Goal: Task Accomplishment & Management: Use online tool/utility

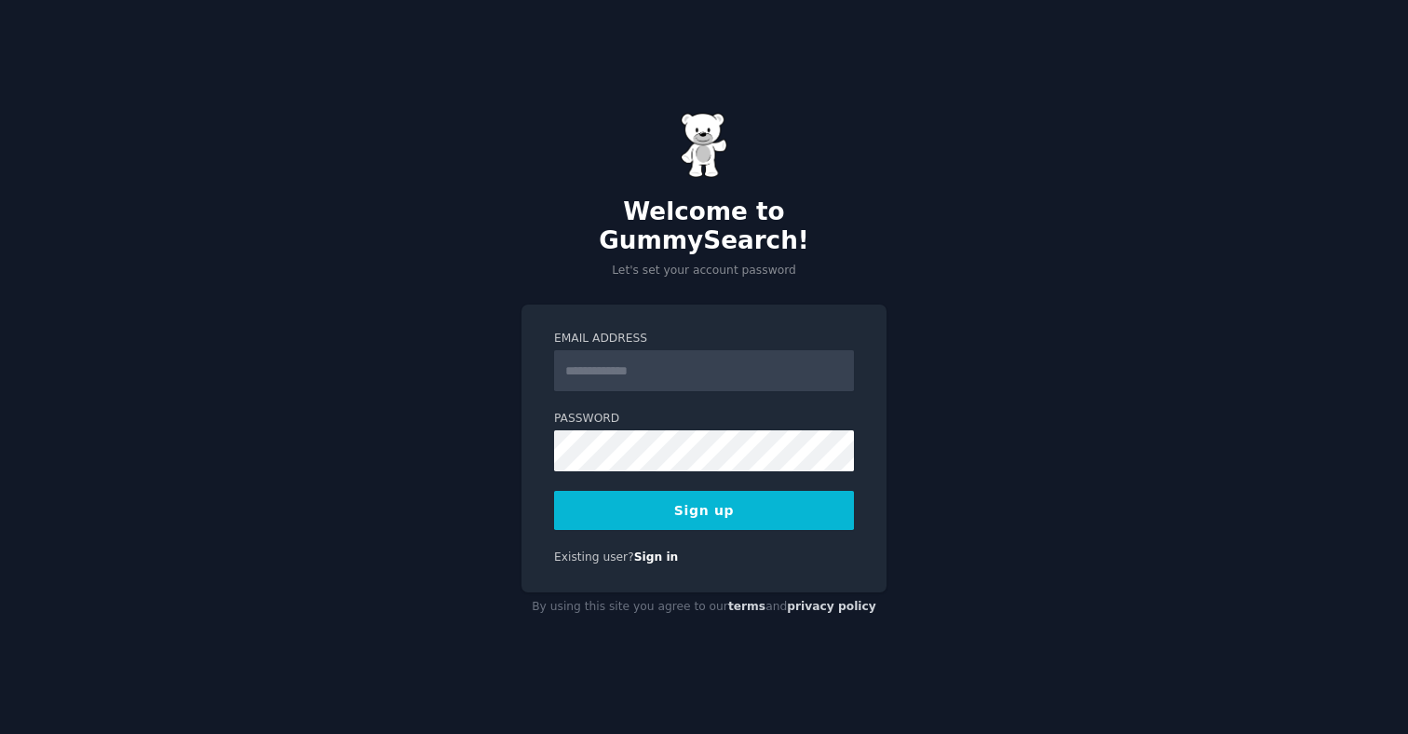
click at [601, 351] on input "Email Address" at bounding box center [704, 370] width 300 height 41
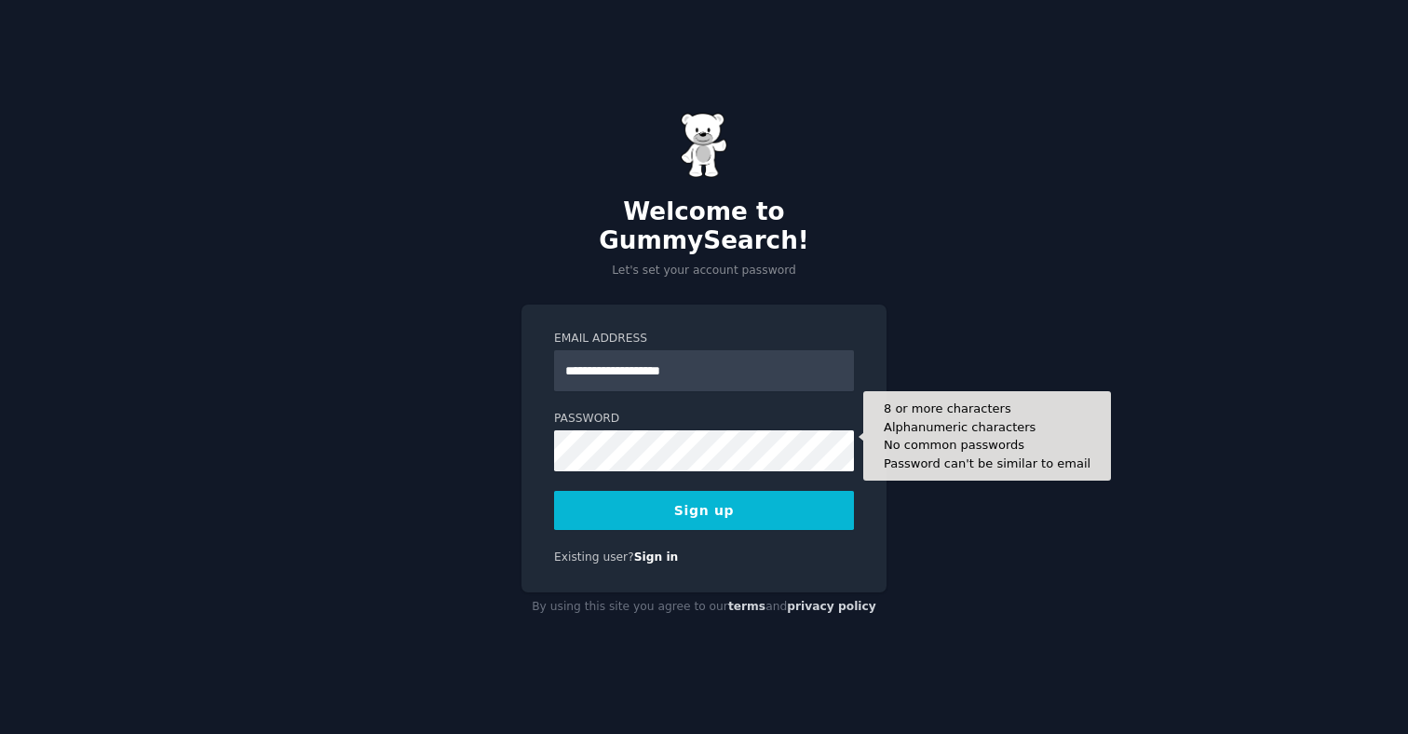
type input "**********"
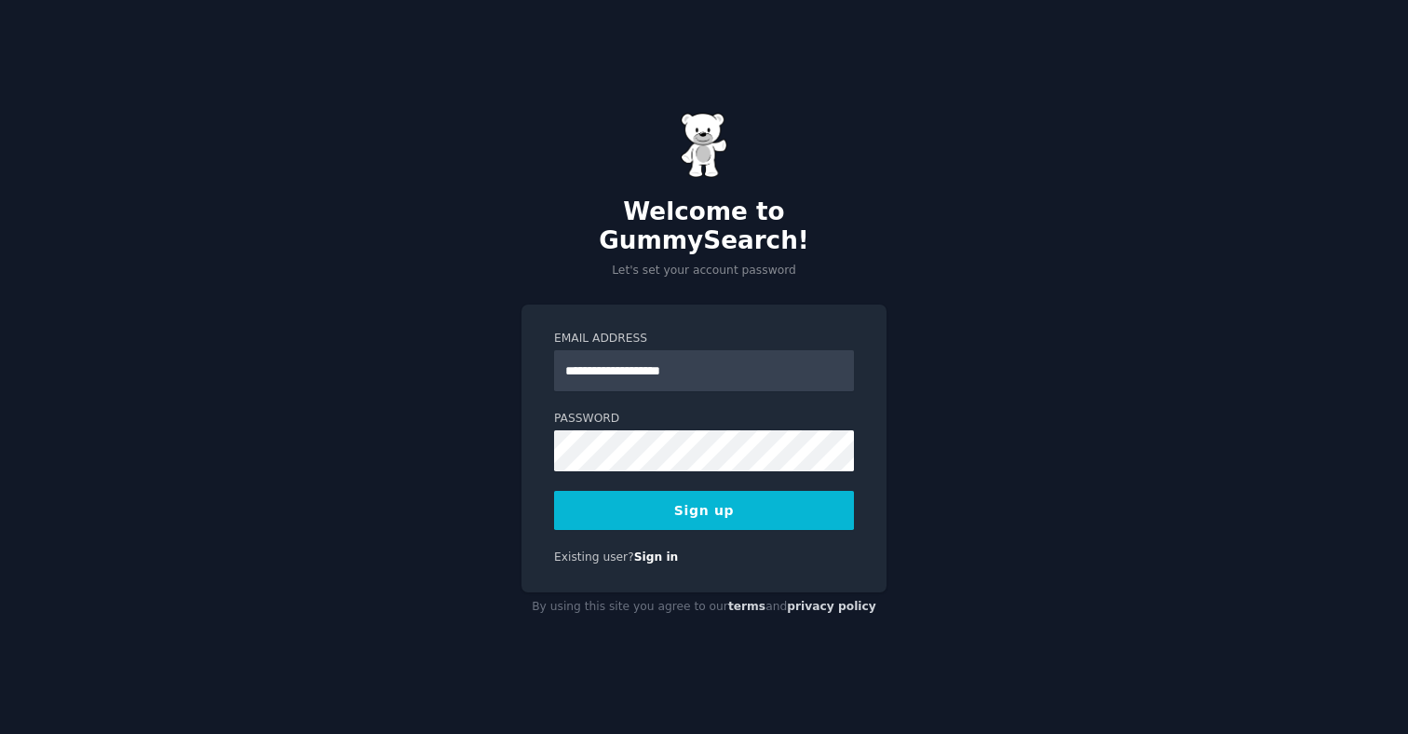
click at [755, 517] on div "**********" at bounding box center [703, 448] width 365 height 288
click at [755, 511] on button "Sign up" at bounding box center [704, 510] width 300 height 39
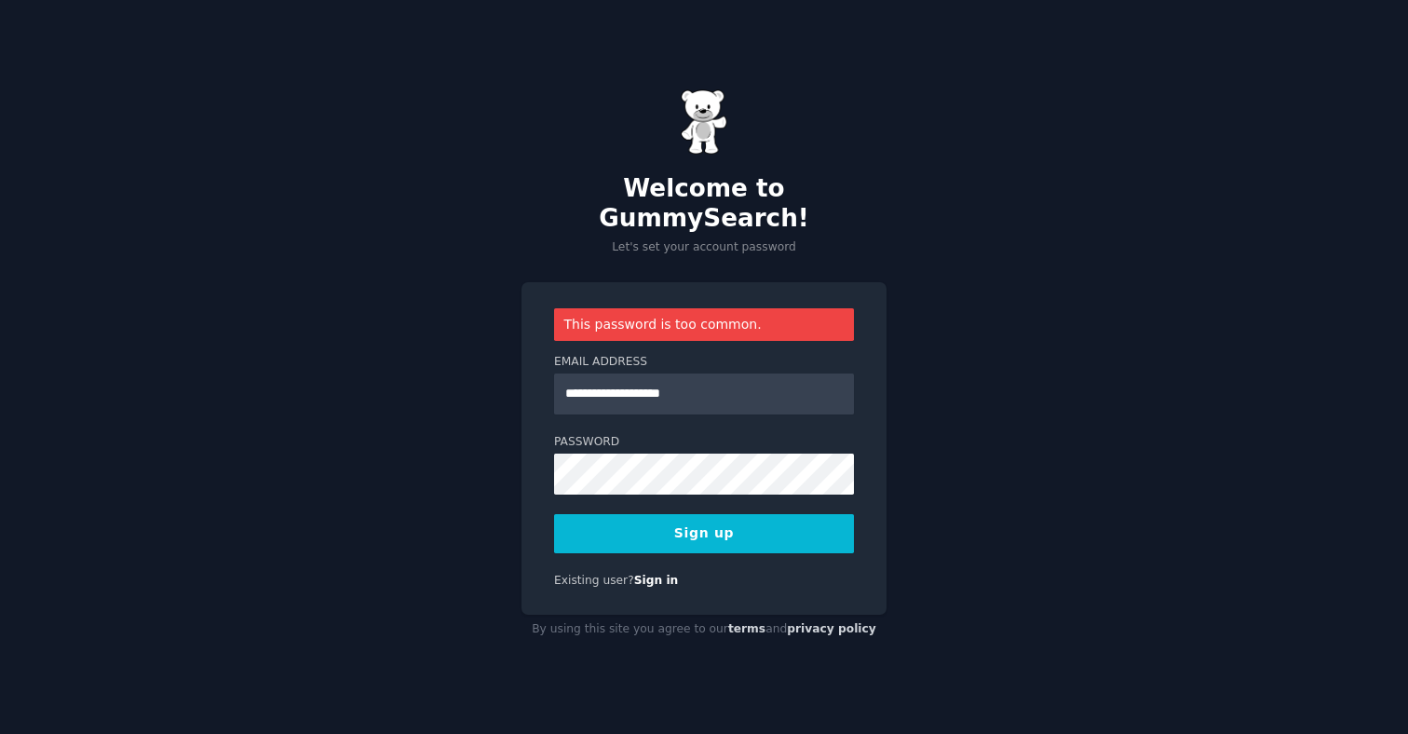
click at [730, 530] on button "Sign up" at bounding box center [704, 533] width 300 height 39
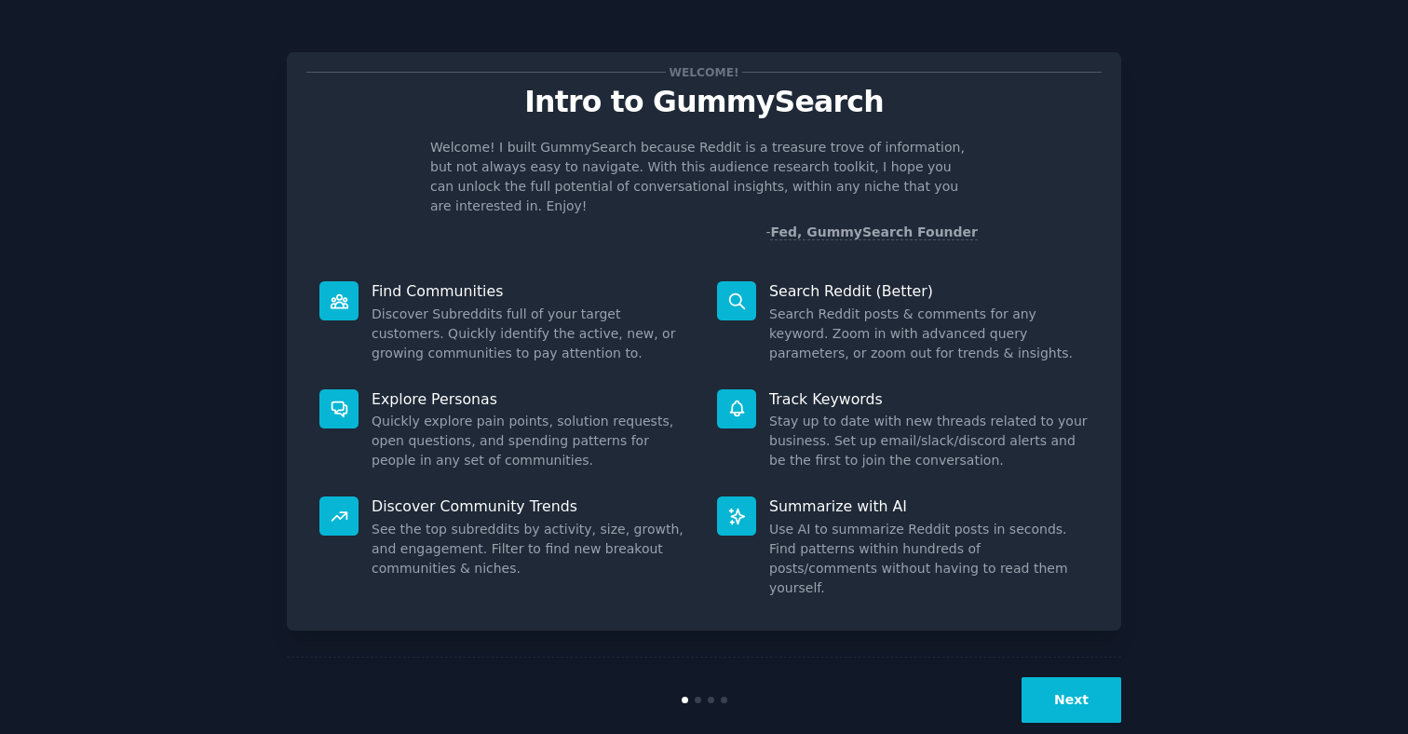
click at [1075, 677] on button "Next" at bounding box center [1071, 700] width 100 height 46
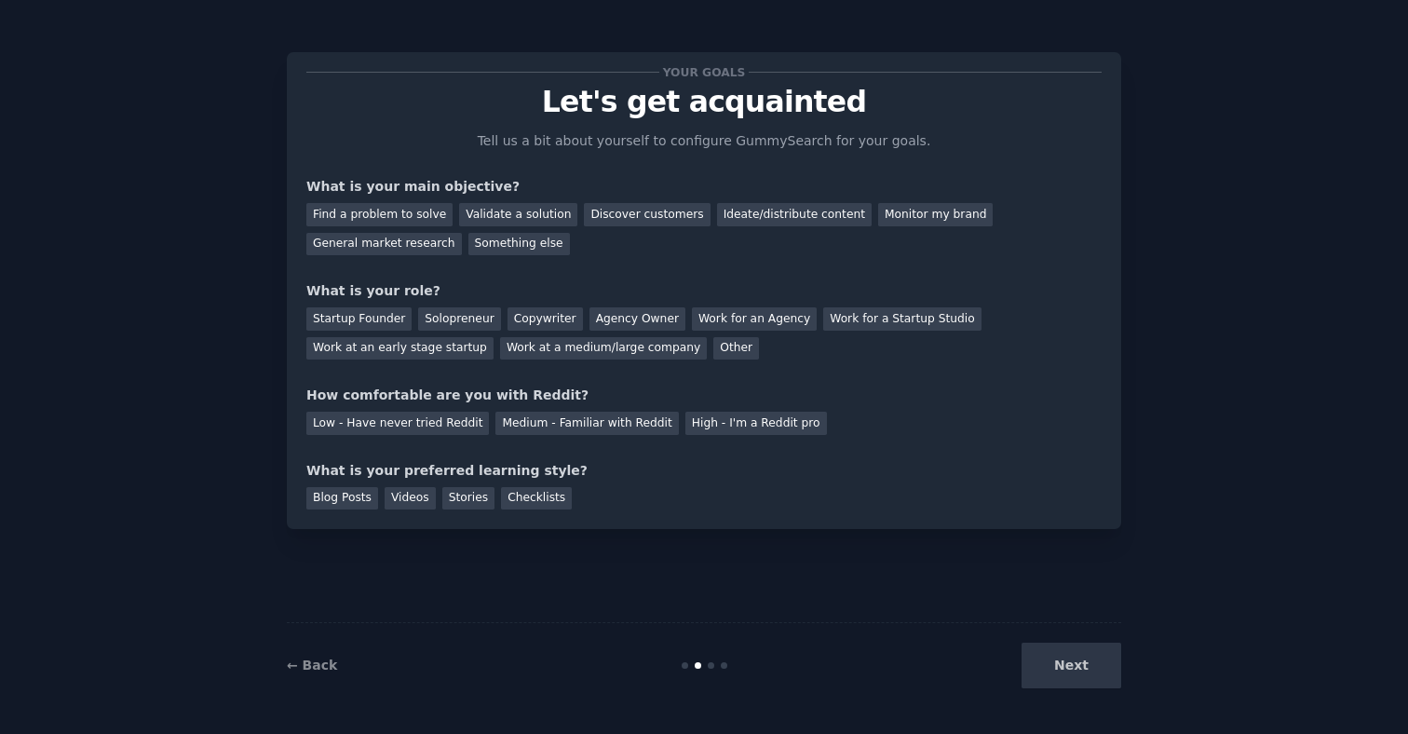
click at [1067, 655] on div "Next" at bounding box center [982, 665] width 278 height 46
click at [1067, 678] on div "Next" at bounding box center [982, 665] width 278 height 46
click at [425, 216] on div "Find a problem to solve" at bounding box center [379, 214] width 146 height 23
click at [470, 221] on div "Validate a solution" at bounding box center [518, 214] width 118 height 23
click at [1059, 669] on div "Next" at bounding box center [982, 665] width 278 height 46
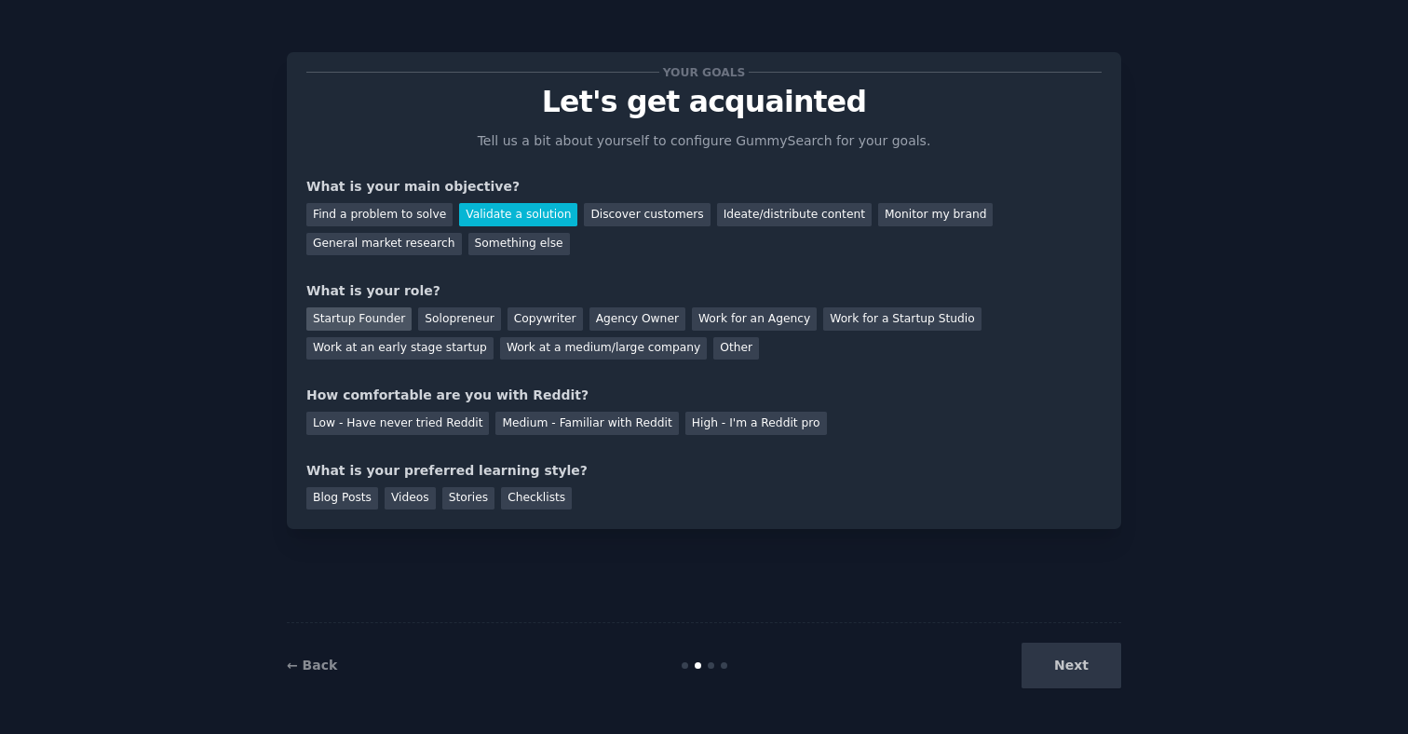
click at [393, 323] on div "Startup Founder" at bounding box center [358, 318] width 105 height 23
click at [545, 426] on div "Medium - Familiar with Reddit" at bounding box center [586, 423] width 183 height 23
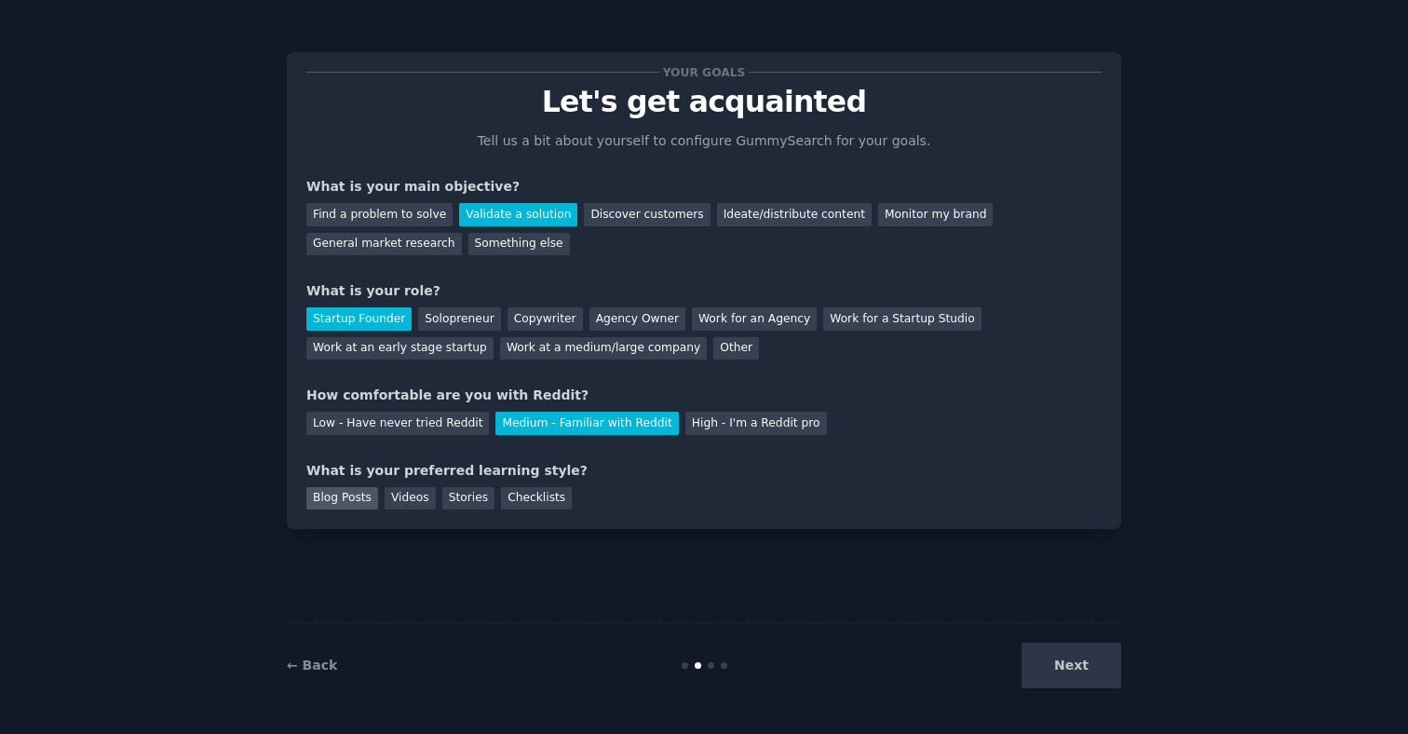
click at [357, 501] on div "Blog Posts" at bounding box center [342, 498] width 72 height 23
click at [520, 493] on div "Checklists" at bounding box center [536, 498] width 71 height 23
click at [1061, 677] on button "Next" at bounding box center [1071, 665] width 100 height 46
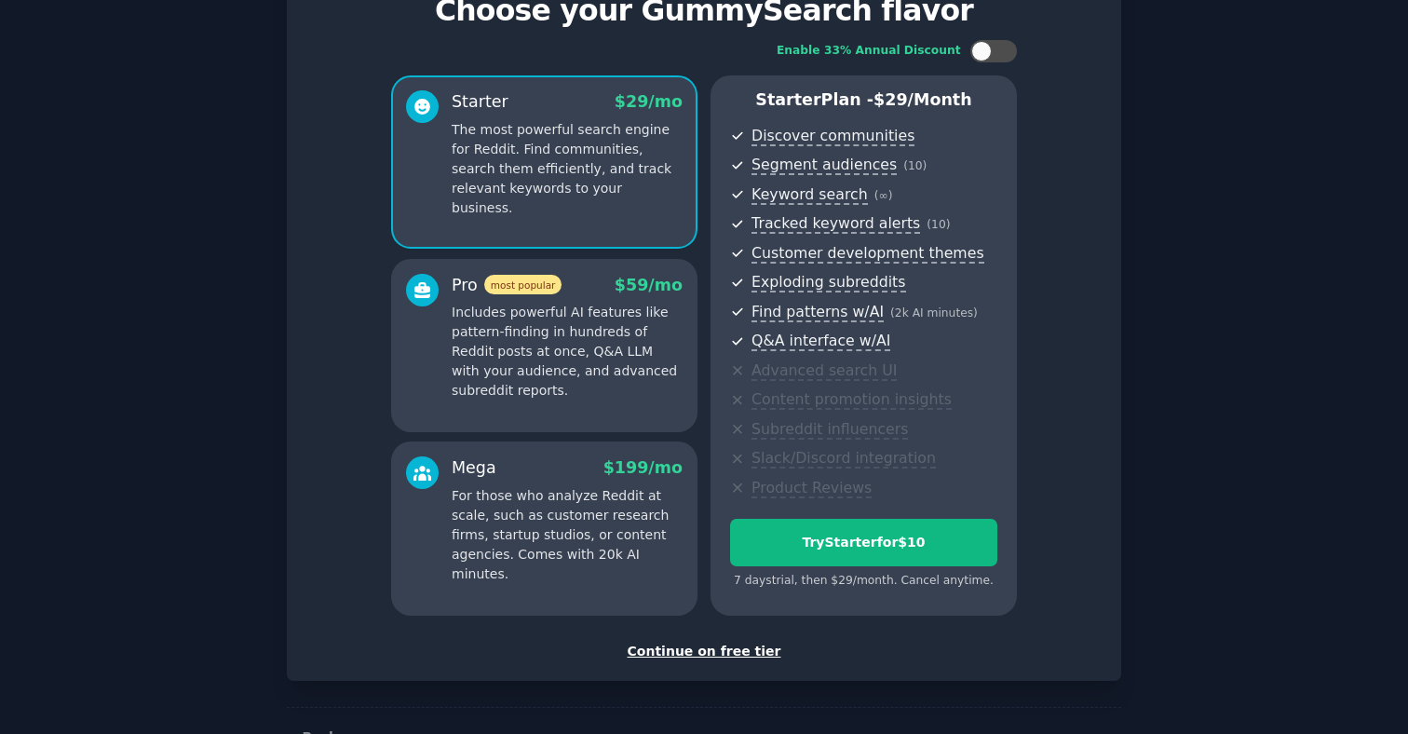
scroll to position [149, 0]
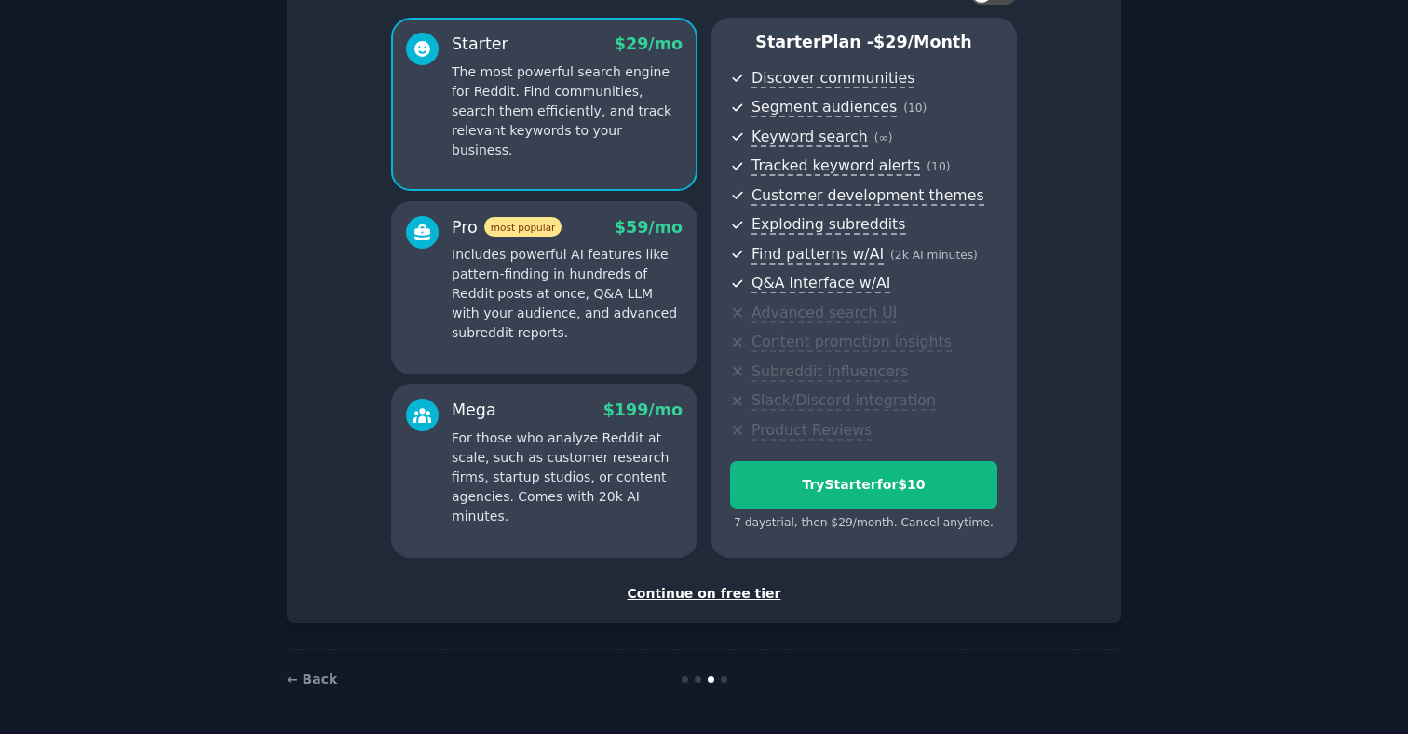
click at [686, 591] on div "Continue on free tier" at bounding box center [703, 594] width 795 height 20
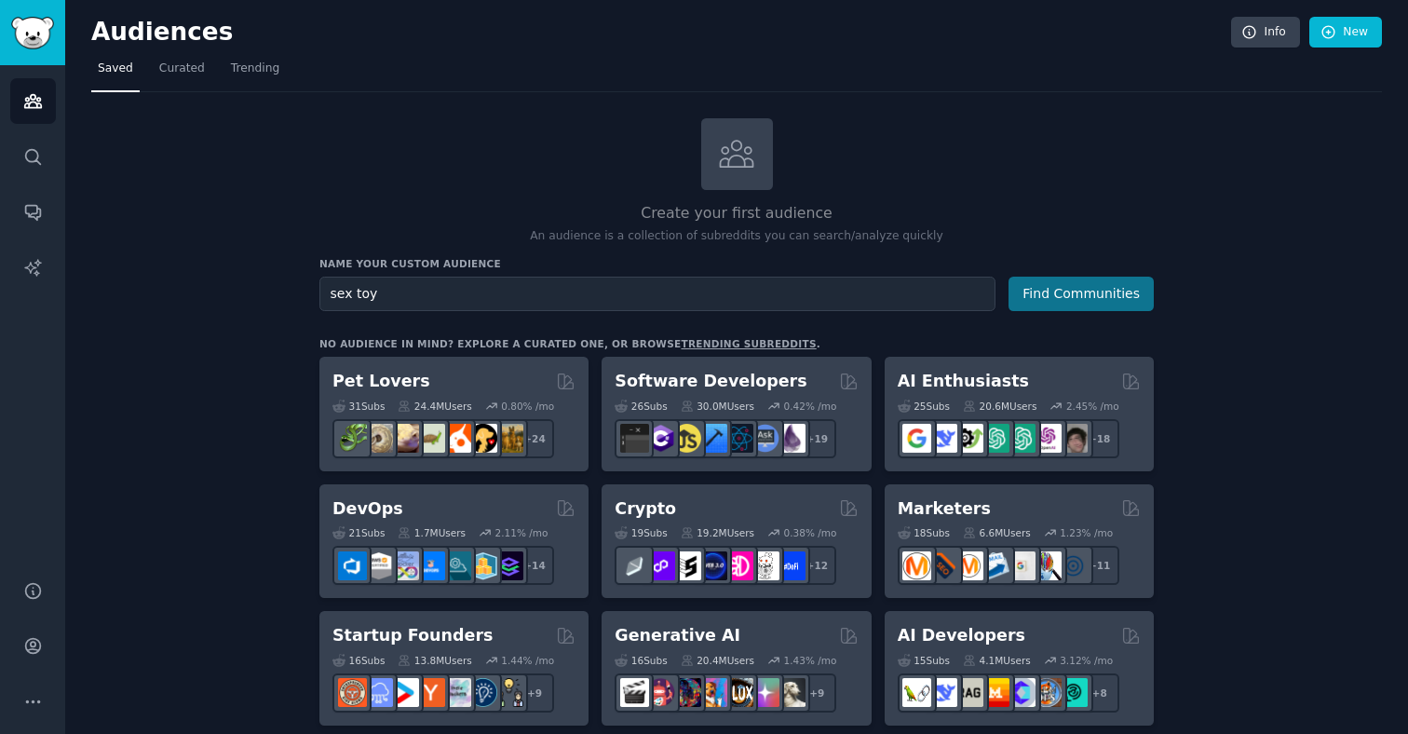
type input "sex toy"
click at [1088, 291] on button "Find Communities" at bounding box center [1080, 294] width 145 height 34
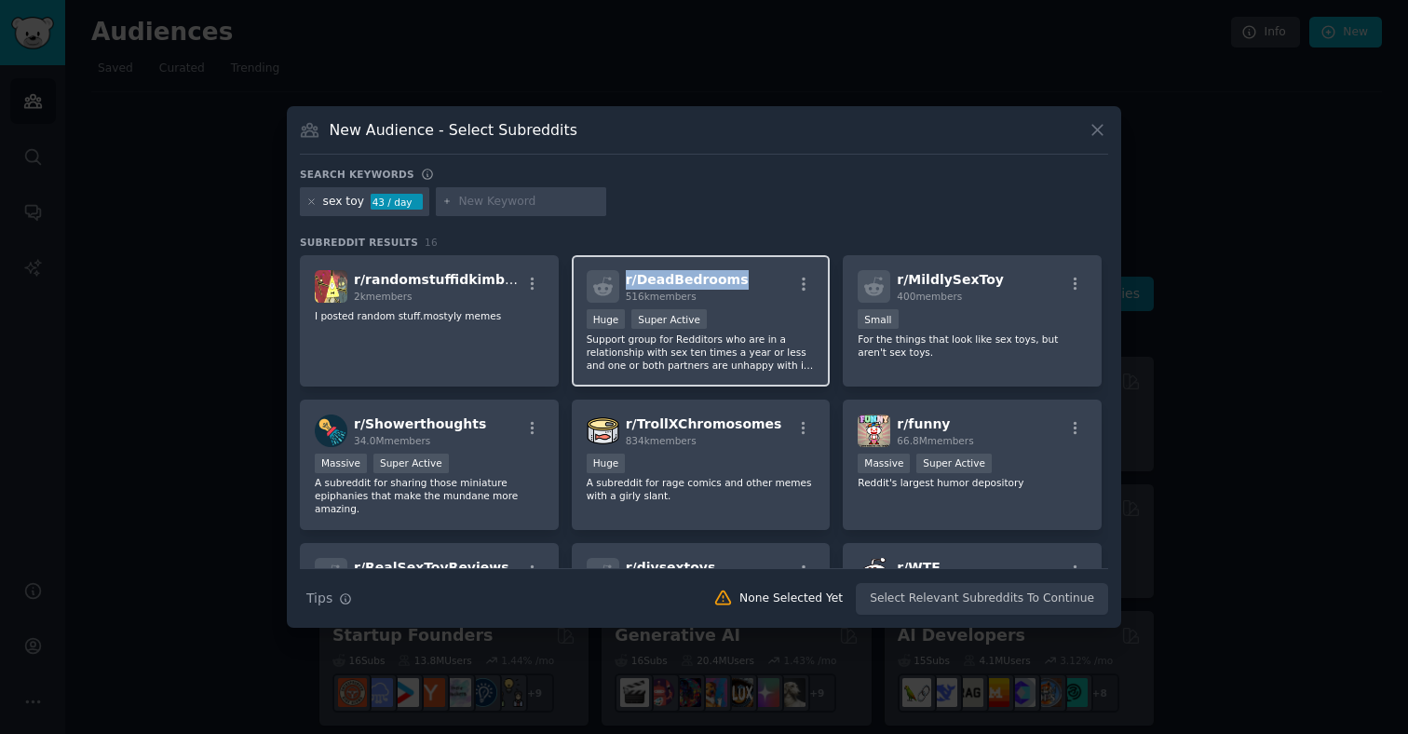
drag, startPoint x: 738, startPoint y: 262, endPoint x: 618, endPoint y: 275, distance: 120.8
click at [618, 275] on div "r/ DeadBedrooms 516k members" at bounding box center [701, 286] width 229 height 33
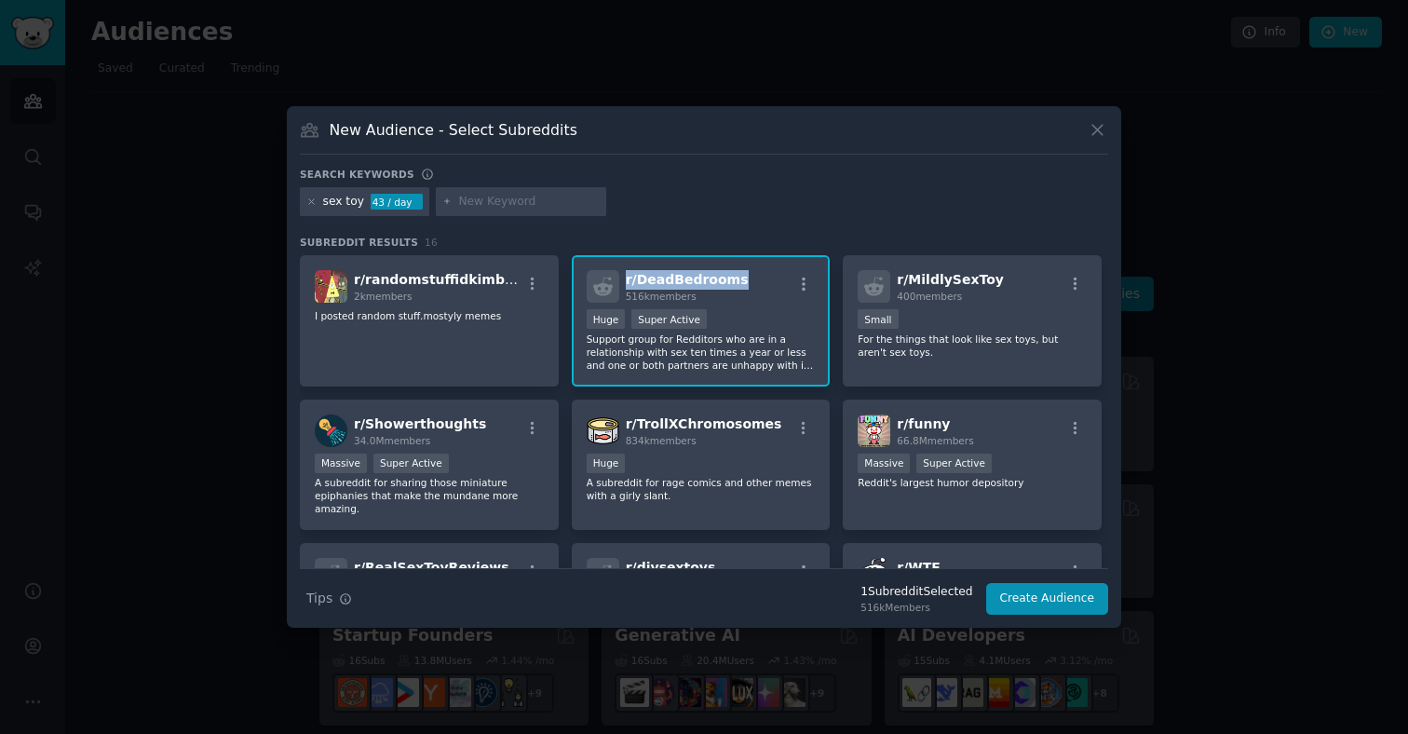
copy span "r/ DeadBedrooms"
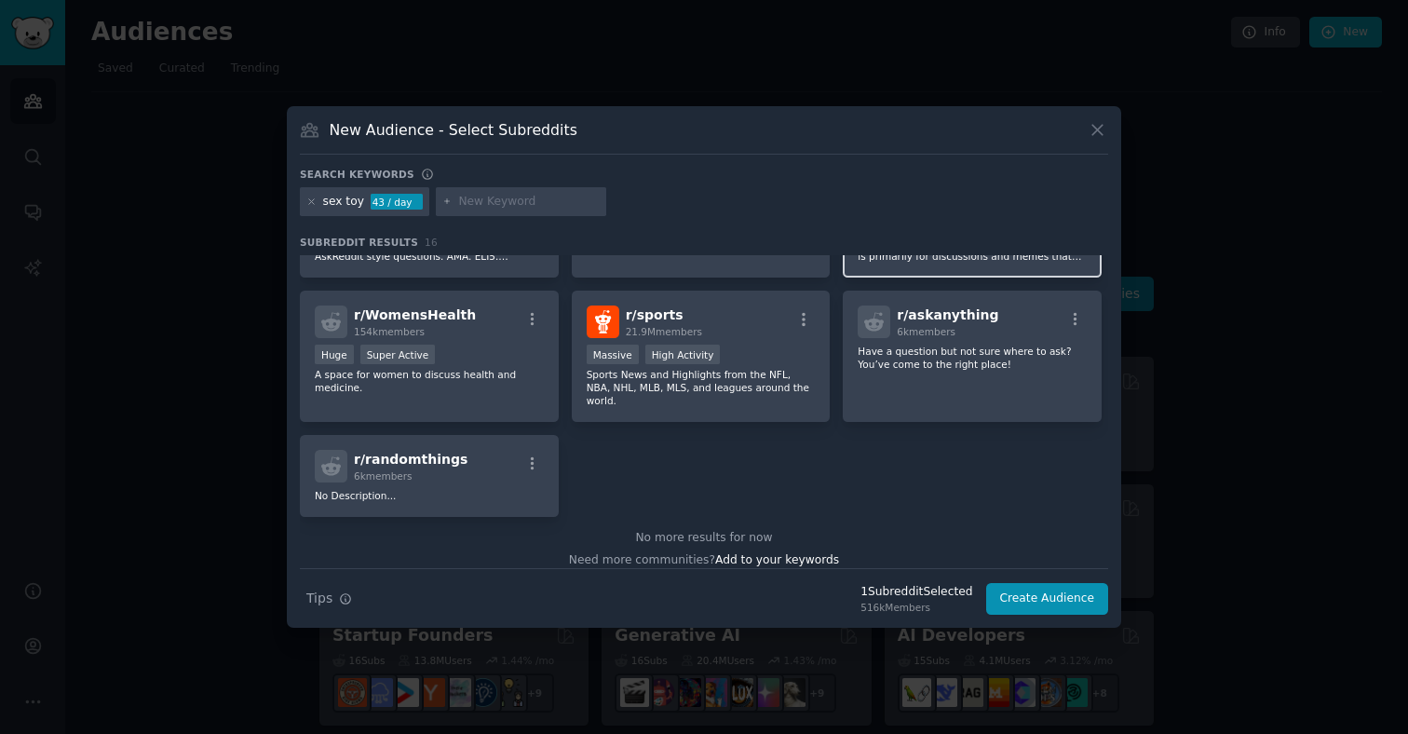
scroll to position [520, 0]
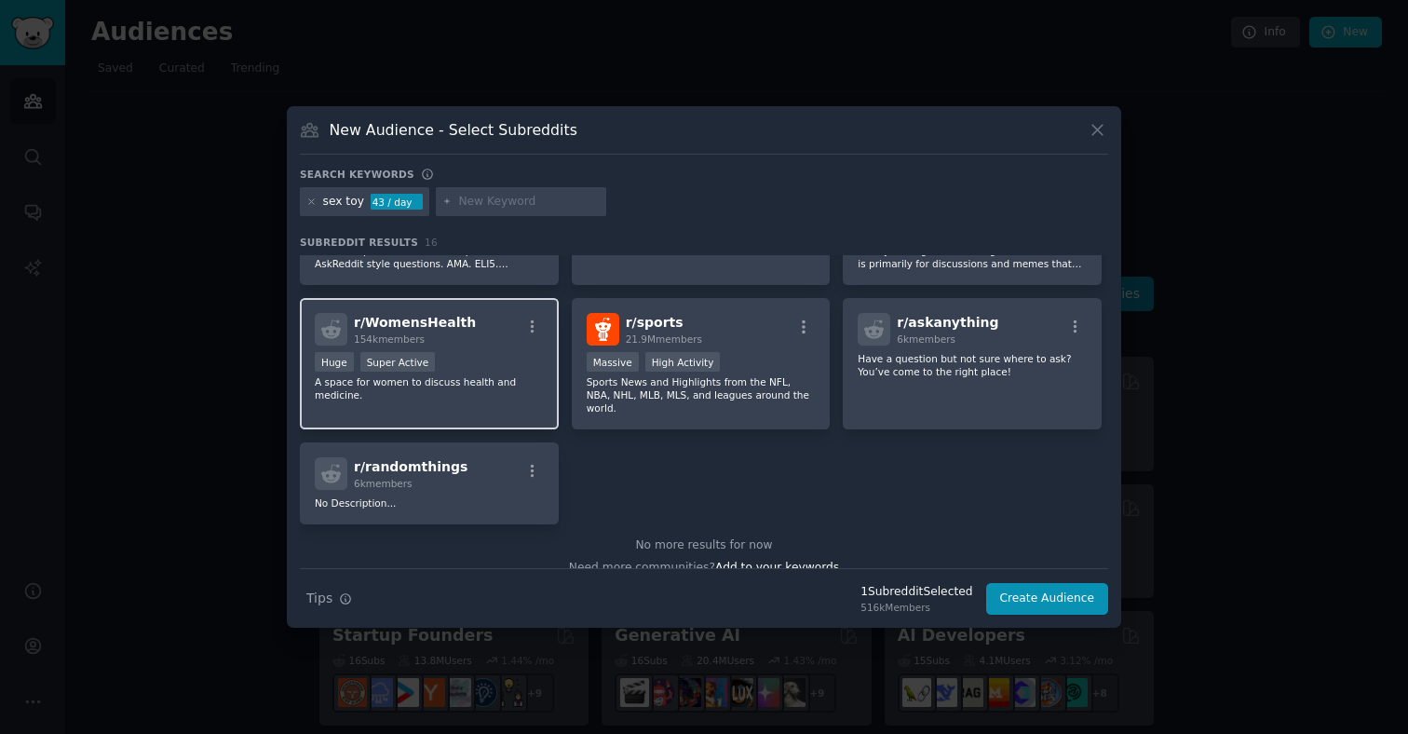
click at [494, 391] on p "A space for women to discuss health and medicine." at bounding box center [429, 388] width 229 height 26
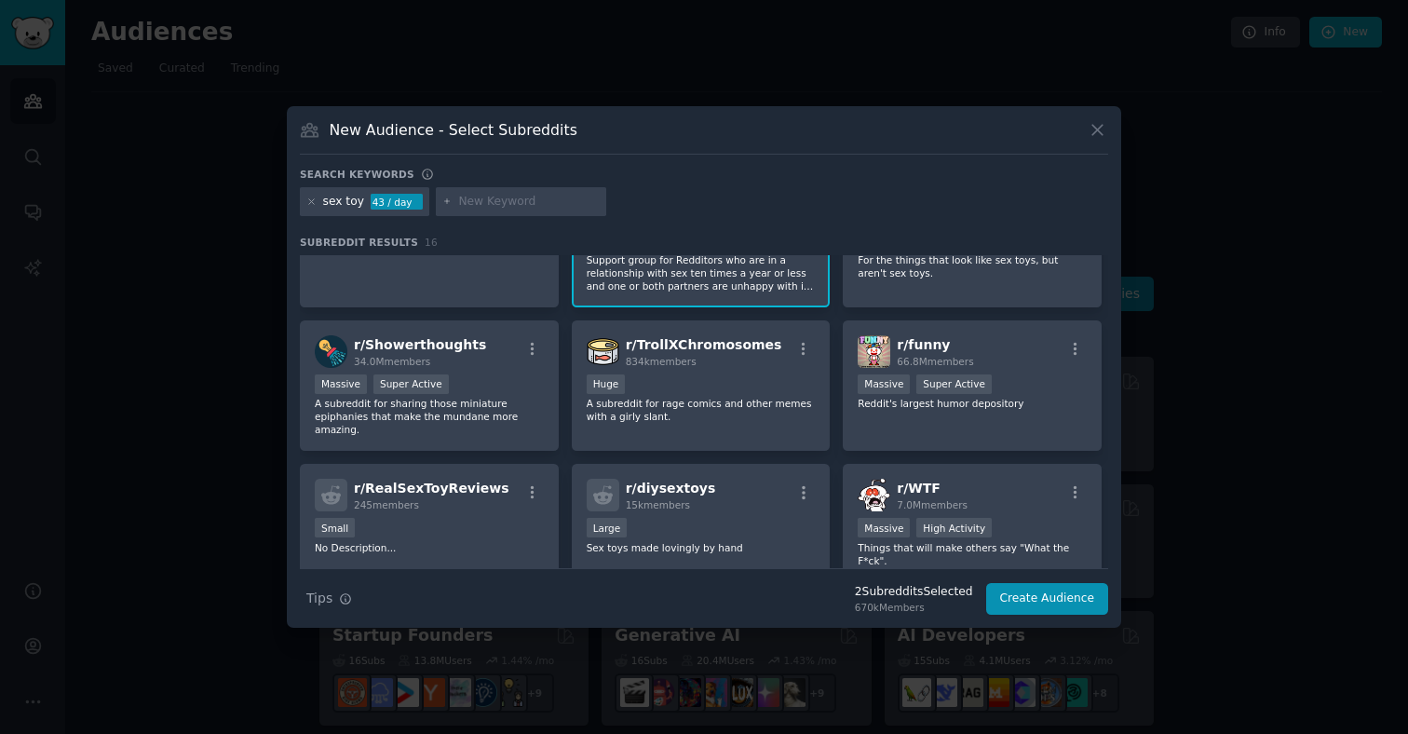
scroll to position [0, 0]
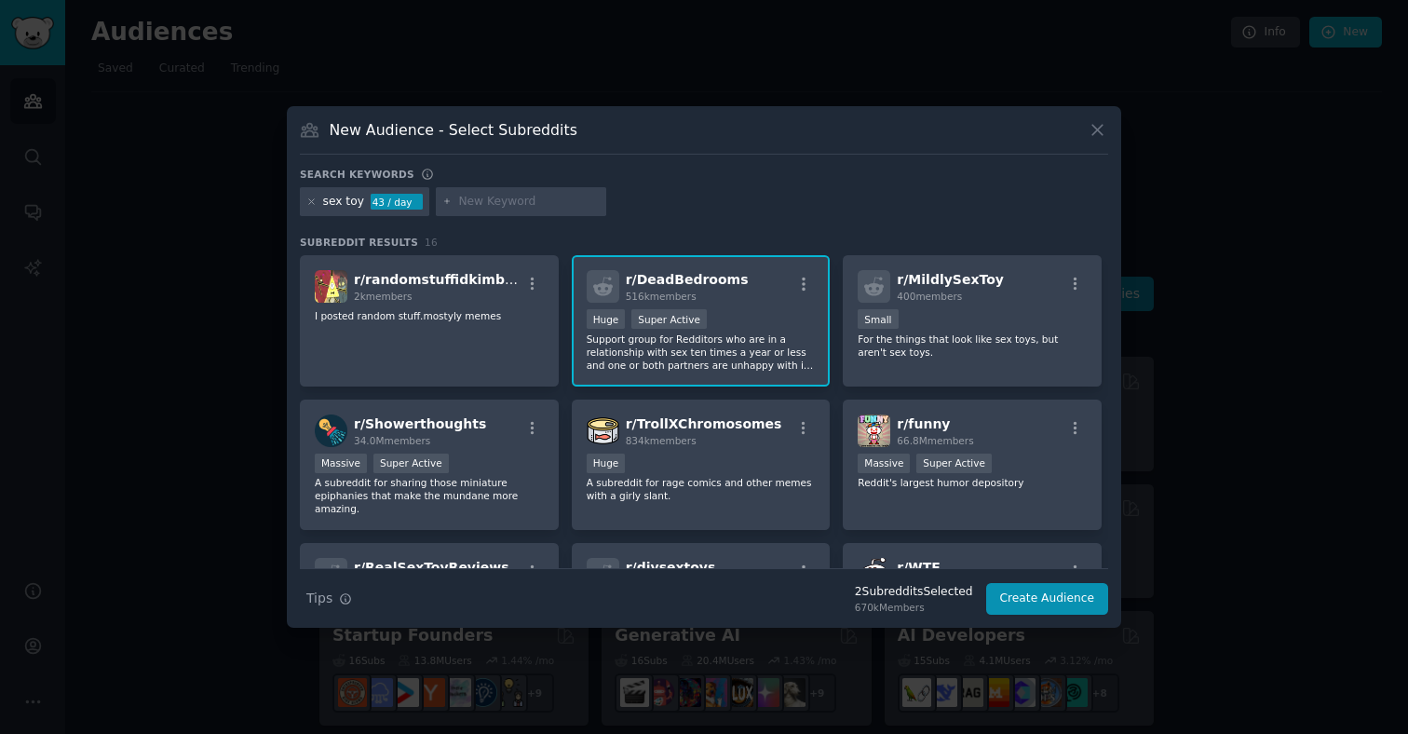
click at [358, 204] on div "sex toy" at bounding box center [343, 202] width 41 height 17
click at [345, 208] on div "sex toy" at bounding box center [343, 202] width 41 height 17
click at [518, 207] on input "text" at bounding box center [529, 202] width 142 height 17
type input "sex"
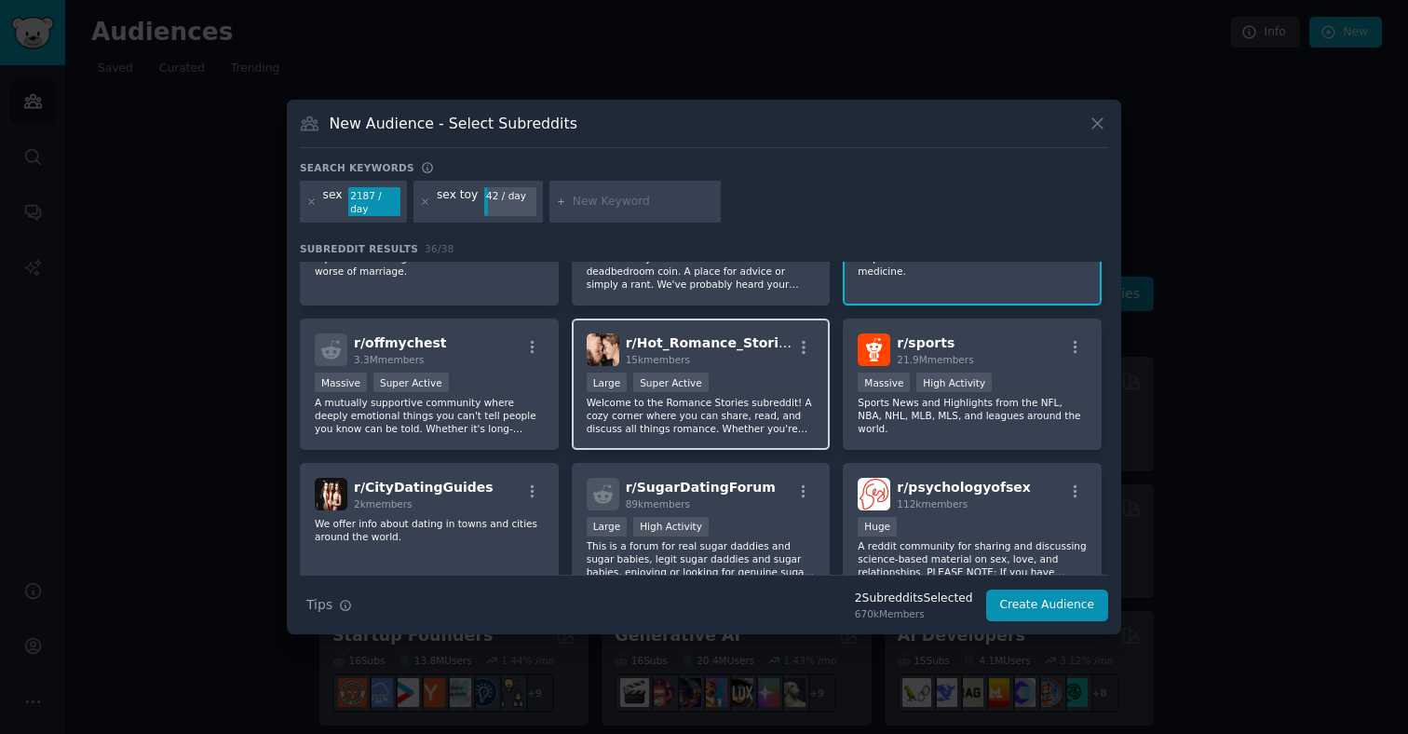
scroll to position [890, 0]
click at [804, 383] on div ">= 95th percentile for submissions / day Large Super Active" at bounding box center [701, 382] width 229 height 23
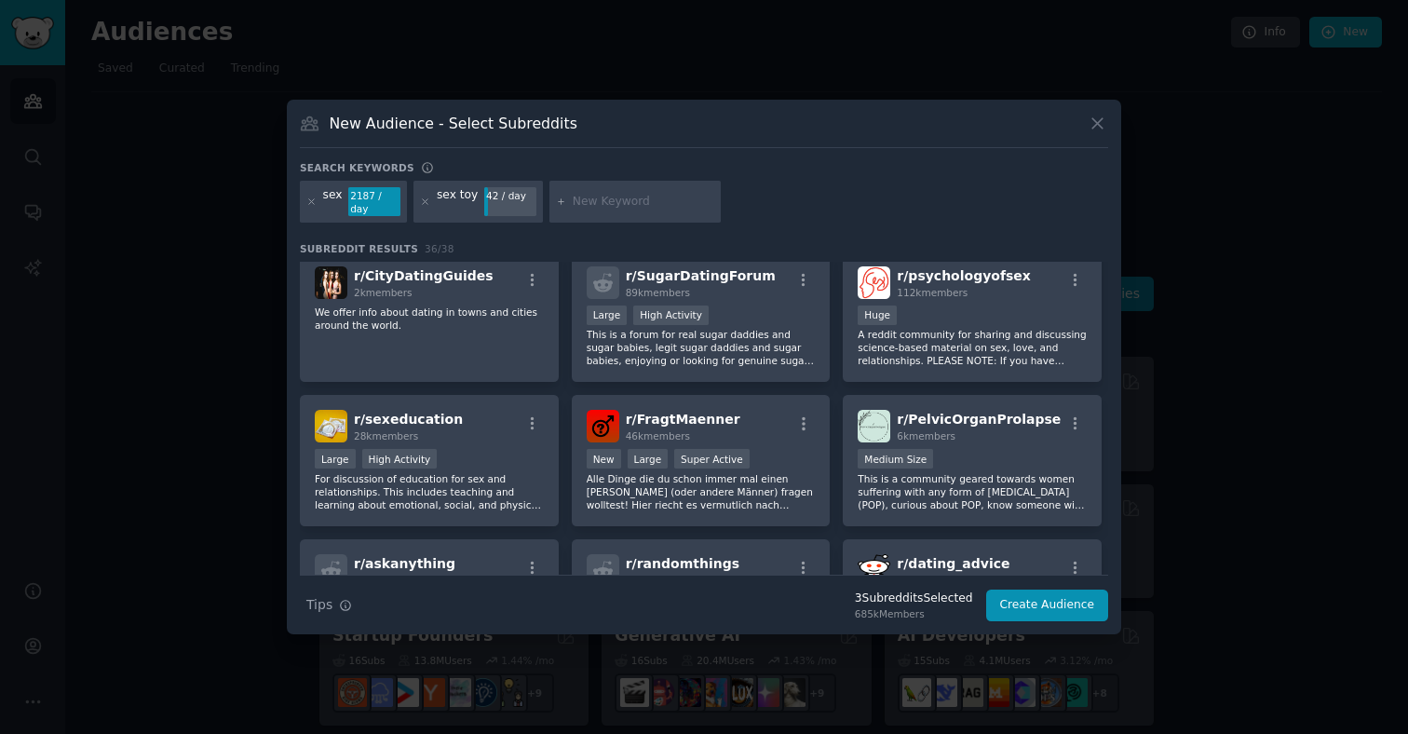
scroll to position [1115, 0]
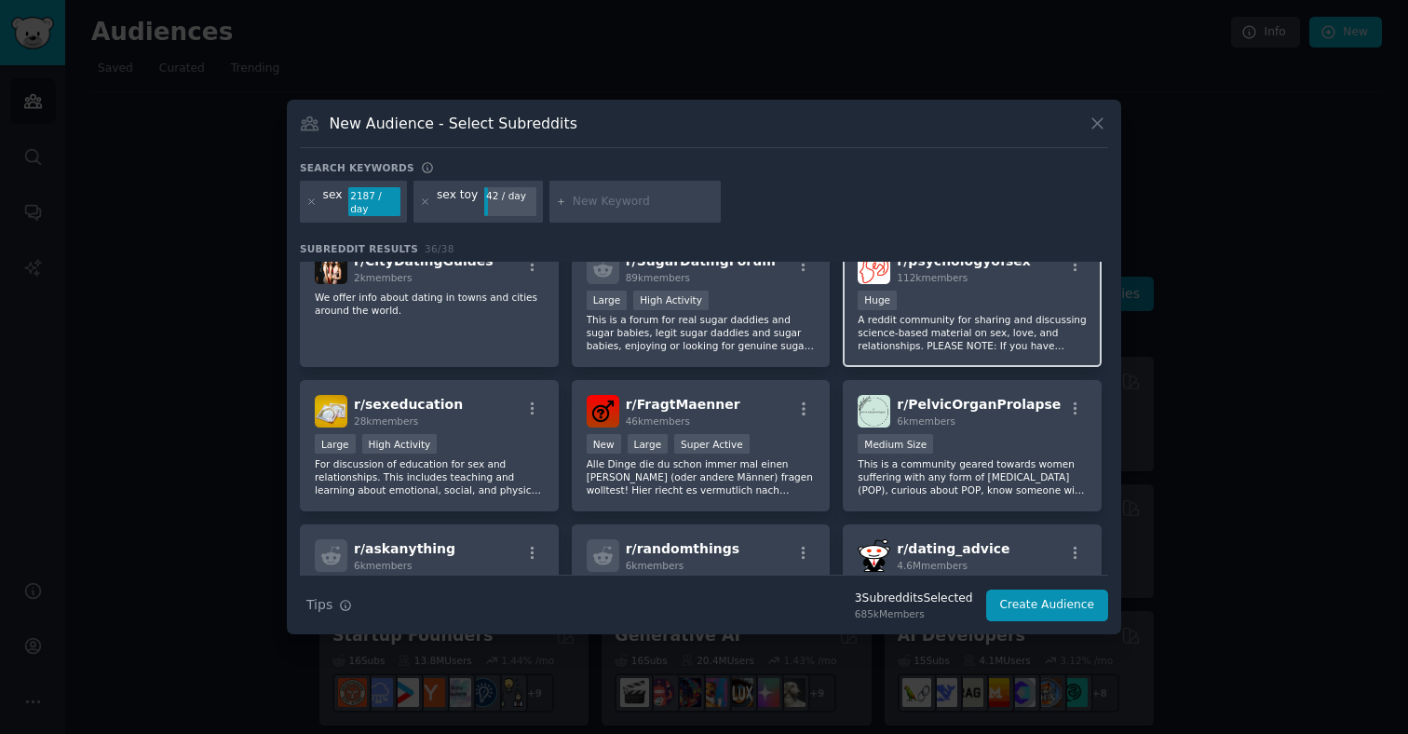
click at [953, 349] on div "r/ psychologyofsex 112k members Huge A reddit community for sharing and discuss…" at bounding box center [972, 302] width 259 height 131
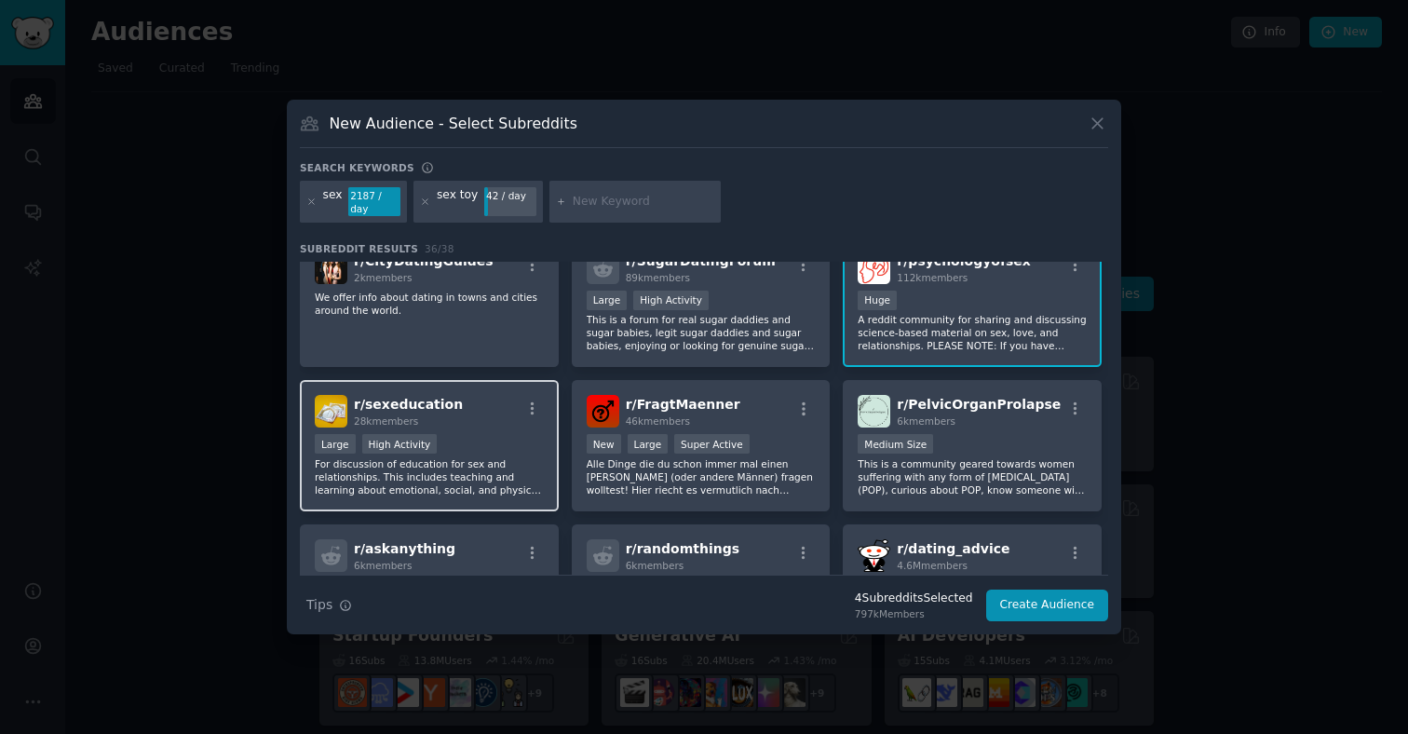
click at [472, 483] on p "For discussion of education for sex and relationships. This includes teaching a…" at bounding box center [429, 476] width 229 height 39
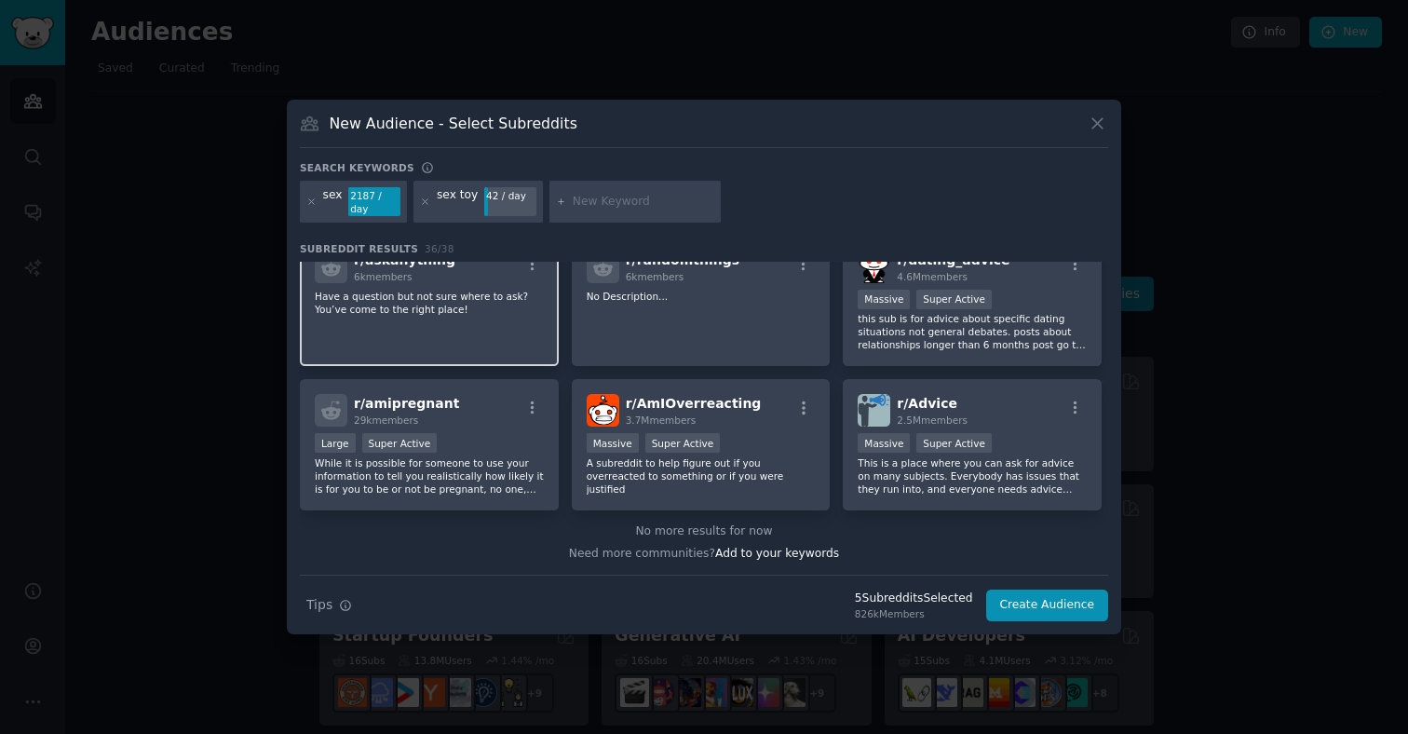
scroll to position [1398, 0]
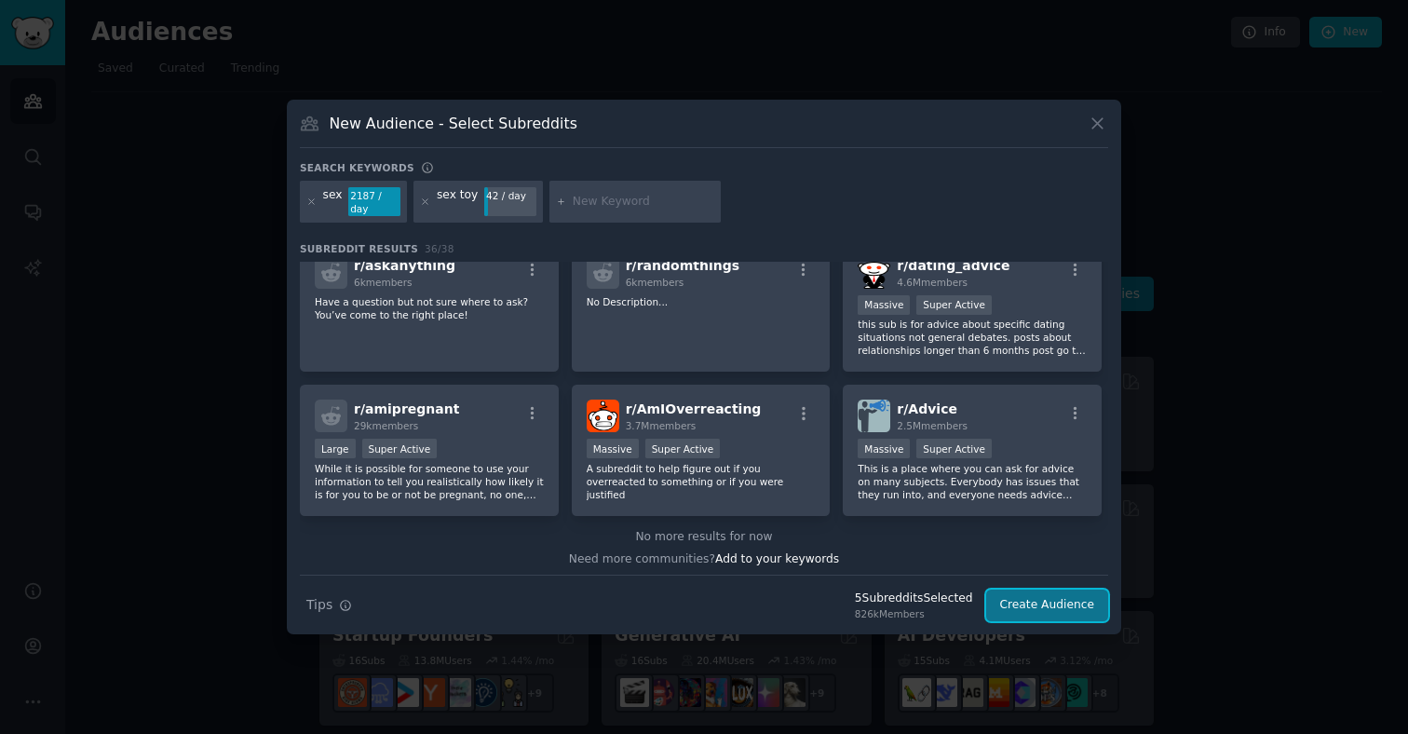
click at [1075, 593] on button "Create Audience" at bounding box center [1047, 605] width 123 height 32
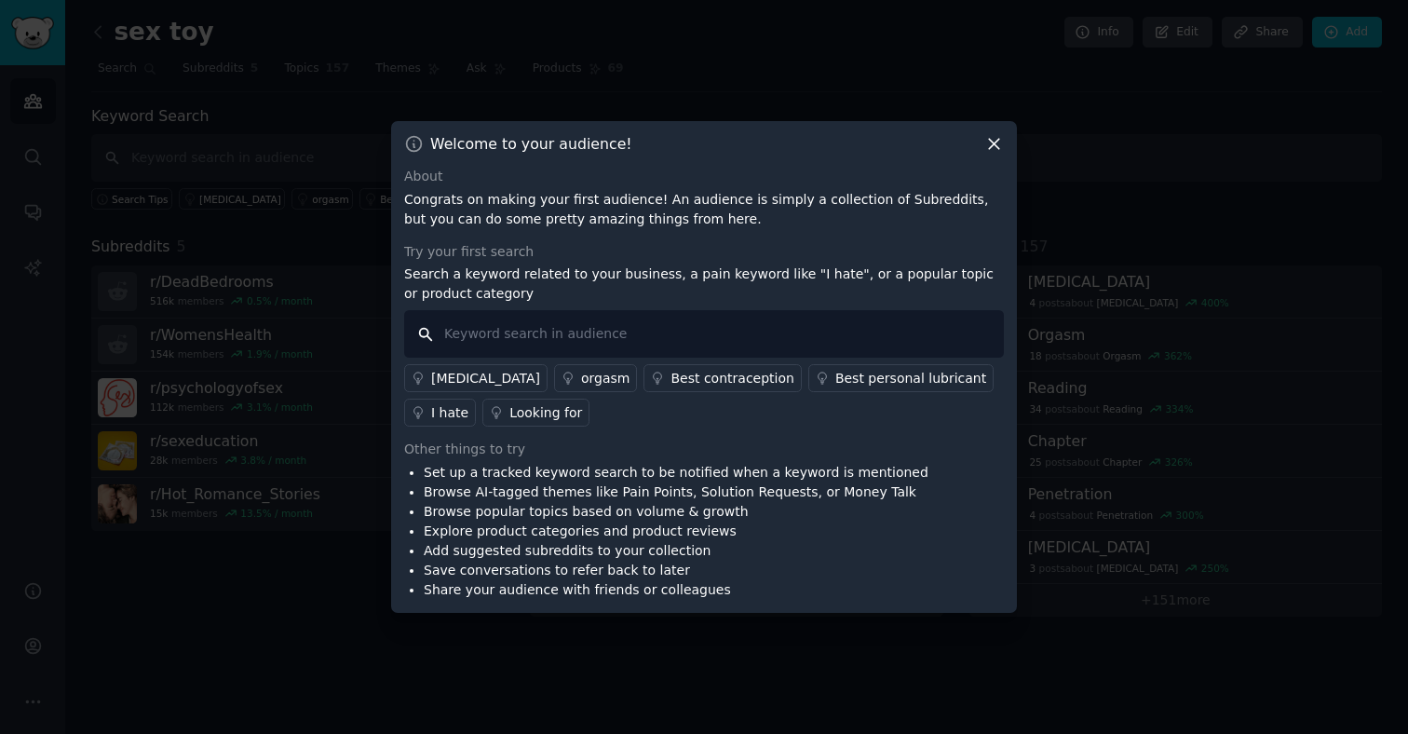
click at [771, 347] on input "text" at bounding box center [704, 333] width 600 height 47
type input "i"
click at [431, 408] on div "I hate" at bounding box center [449, 413] width 37 height 20
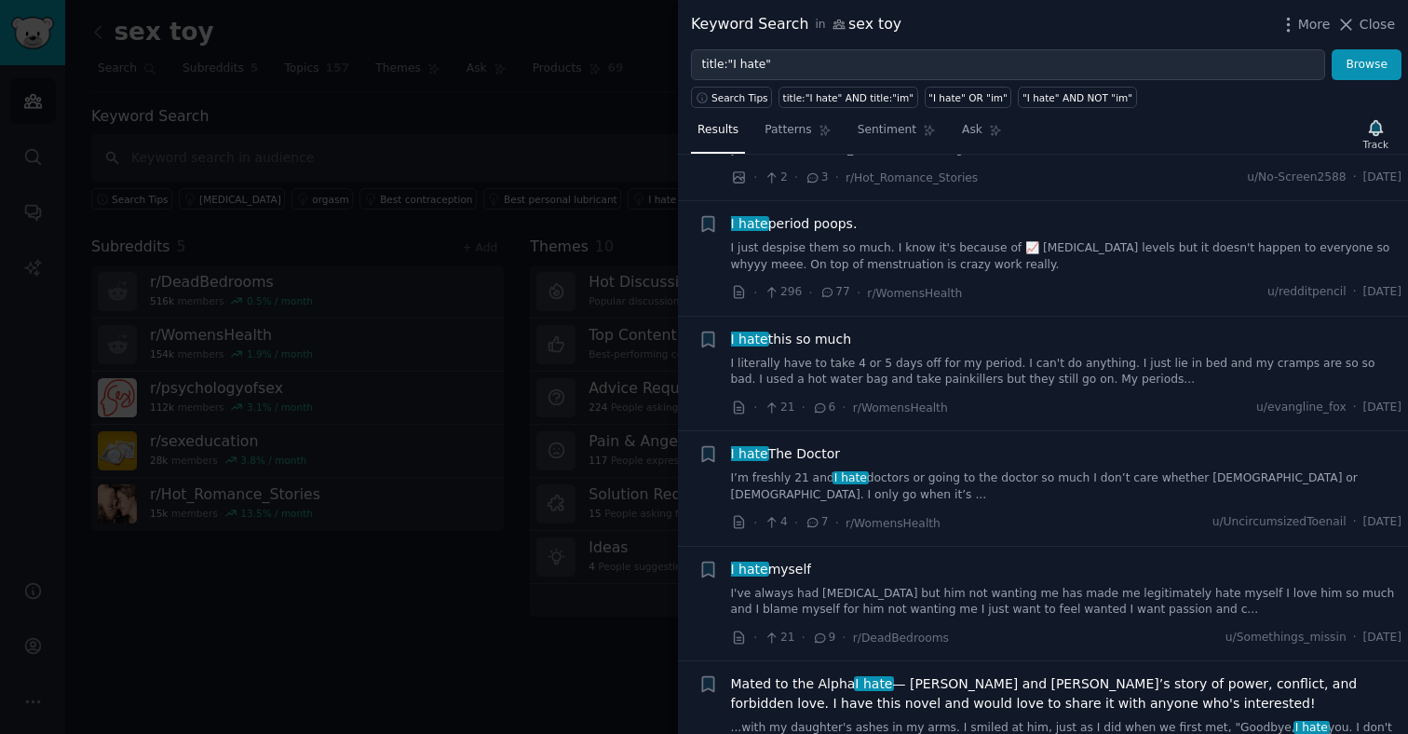
scroll to position [831, 0]
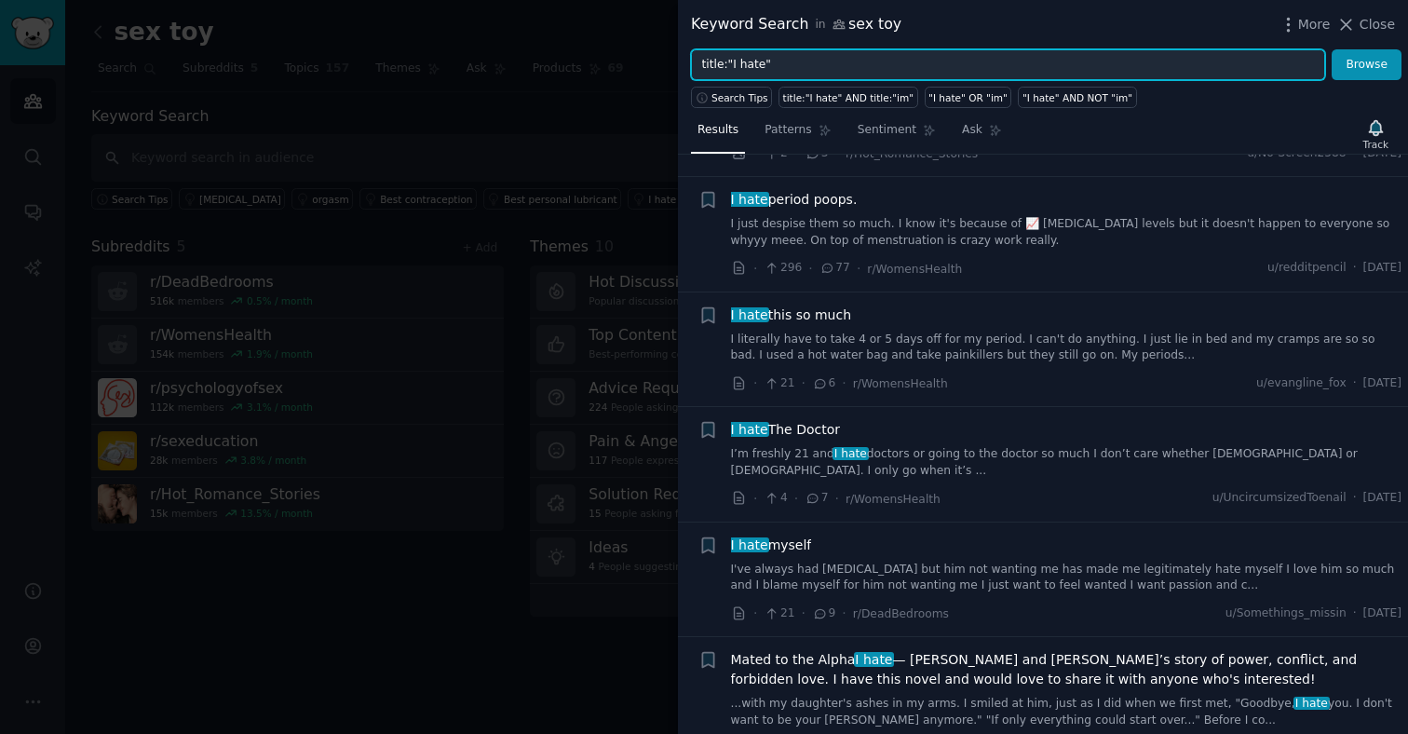
click at [767, 67] on input "title:"I hate"" at bounding box center [1008, 65] width 634 height 32
drag, startPoint x: 770, startPoint y: 69, endPoint x: 696, endPoint y: 70, distance: 73.6
click at [696, 70] on input "title:"I hate"" at bounding box center [1008, 65] width 634 height 32
click at [728, 67] on input "title:"I hate"" at bounding box center [1008, 65] width 634 height 32
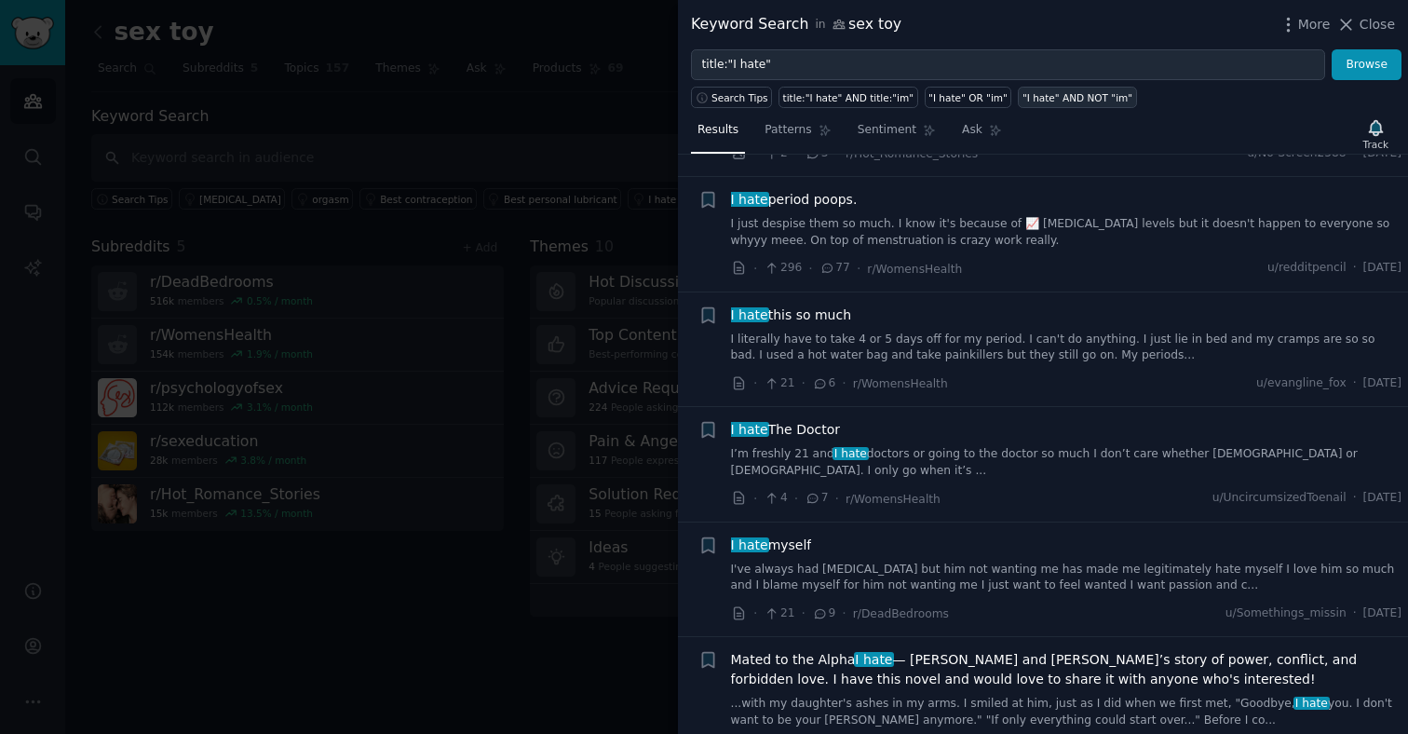
click at [1060, 102] on div ""I hate" AND NOT "im"" at bounding box center [1077, 97] width 110 height 13
type input ""I hate" AND NOT "im""
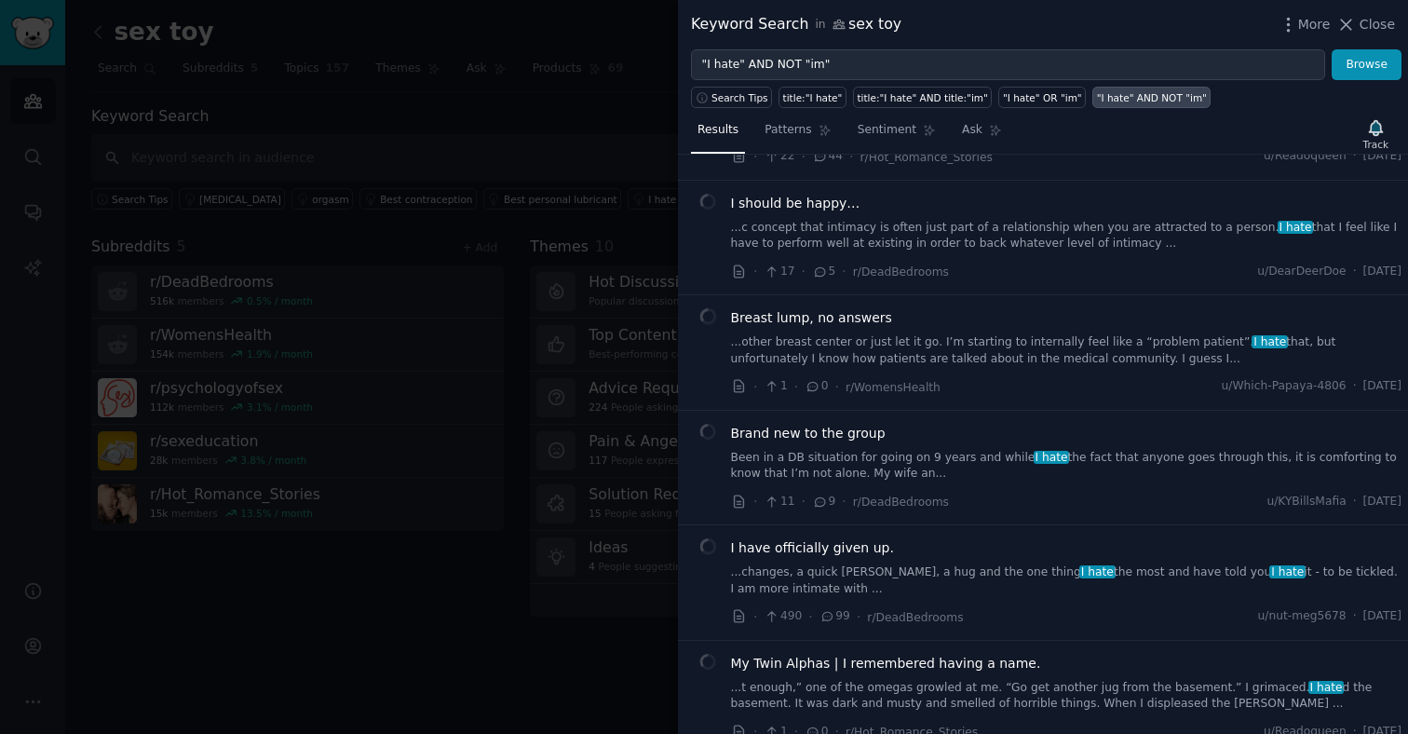
scroll to position [337, 0]
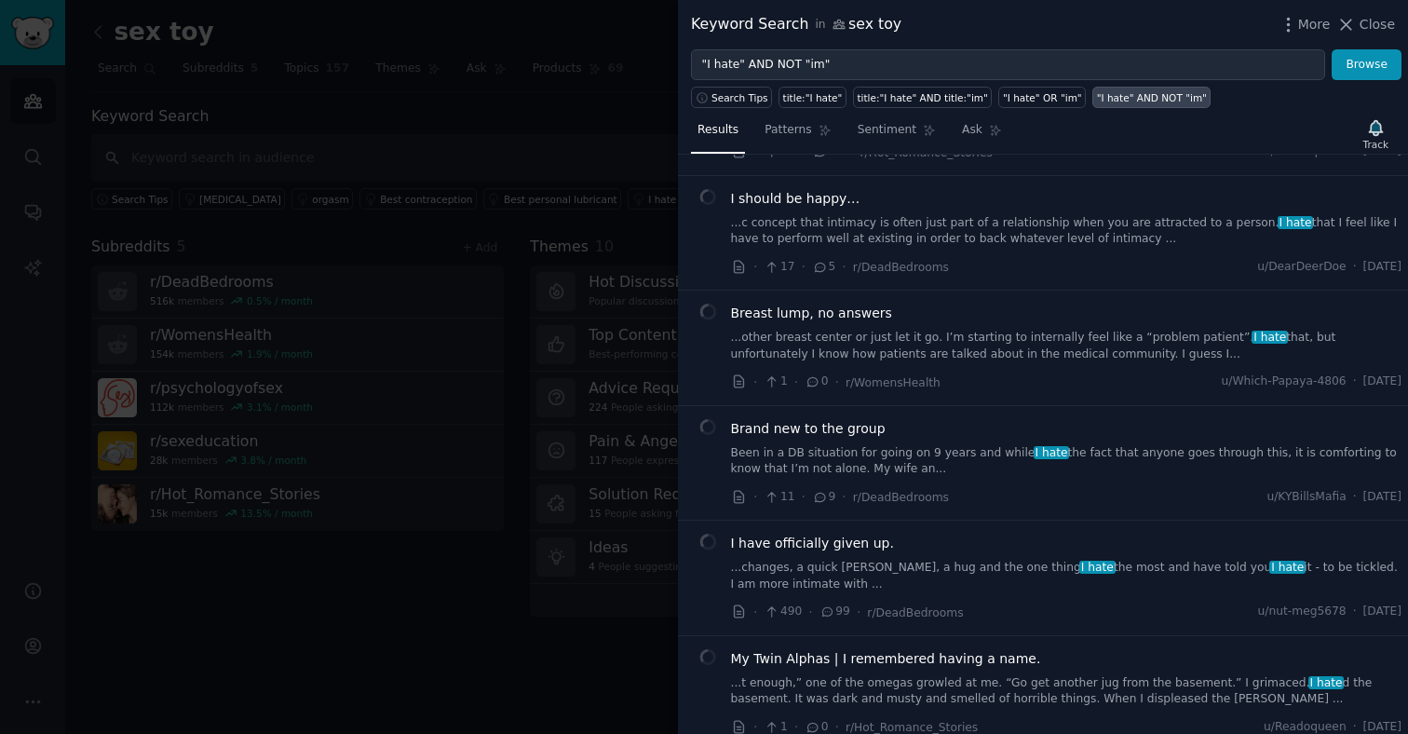
click at [533, 350] on div at bounding box center [704, 367] width 1408 height 734
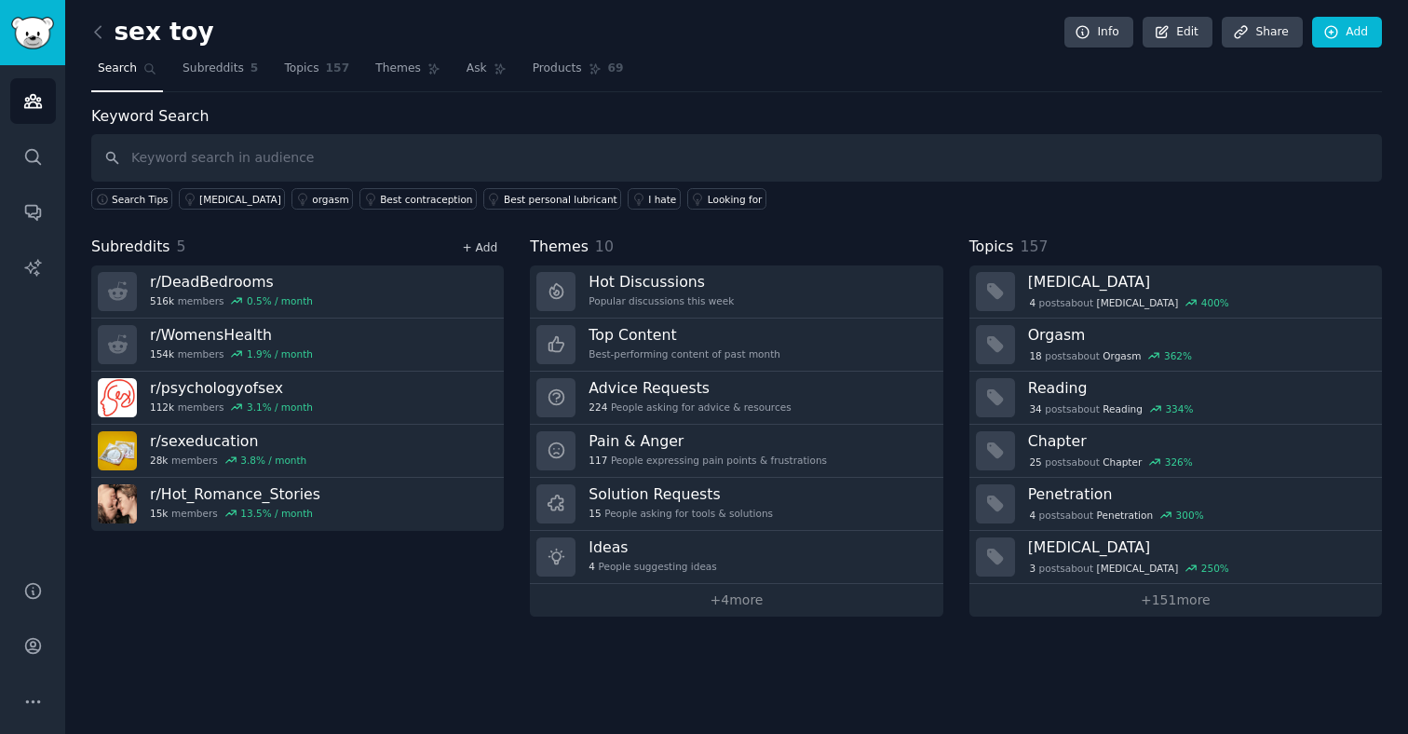
click at [474, 250] on link "+ Add" at bounding box center [479, 247] width 35 height 13
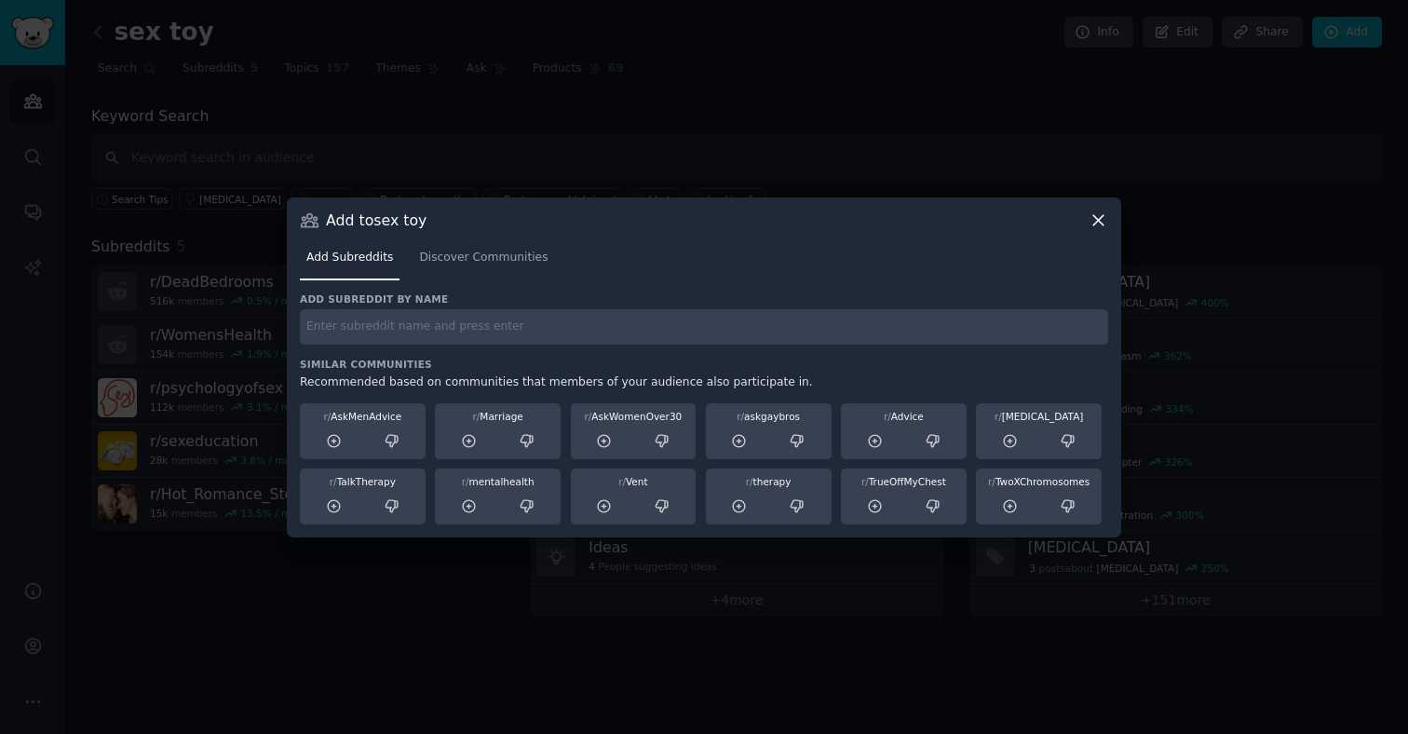
click at [425, 318] on input "text" at bounding box center [704, 327] width 808 height 36
type input "sextoy"
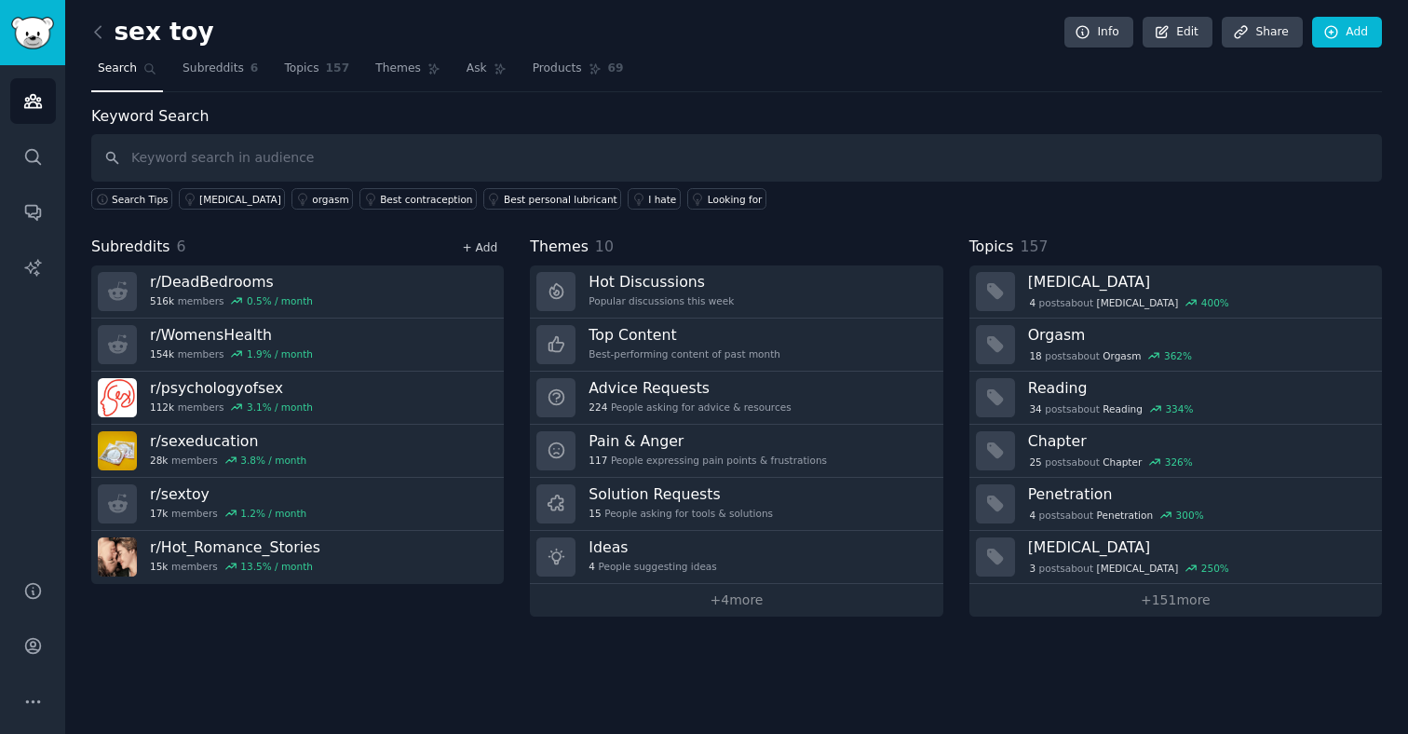
click at [481, 249] on link "+ Add" at bounding box center [479, 247] width 35 height 13
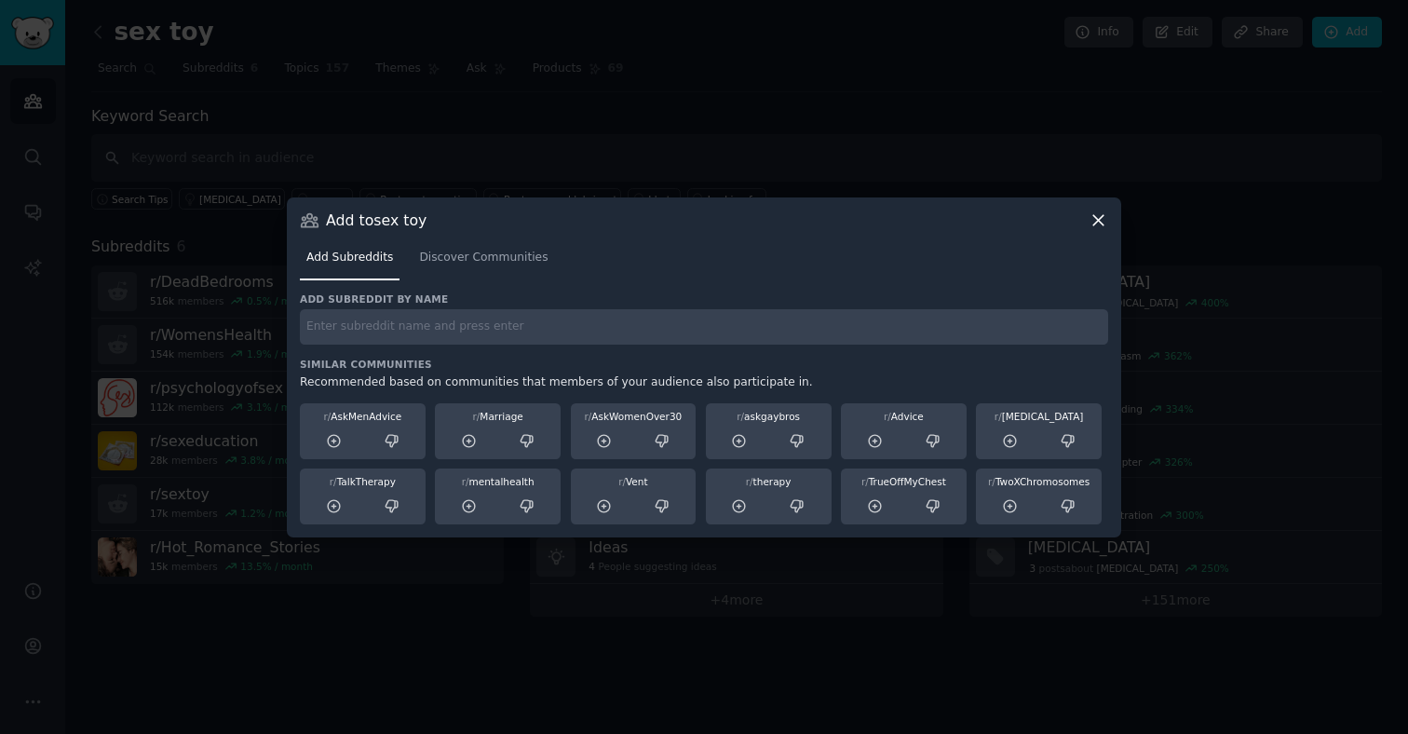
click at [577, 338] on input "text" at bounding box center [704, 327] width 808 height 36
type input "sextoys"
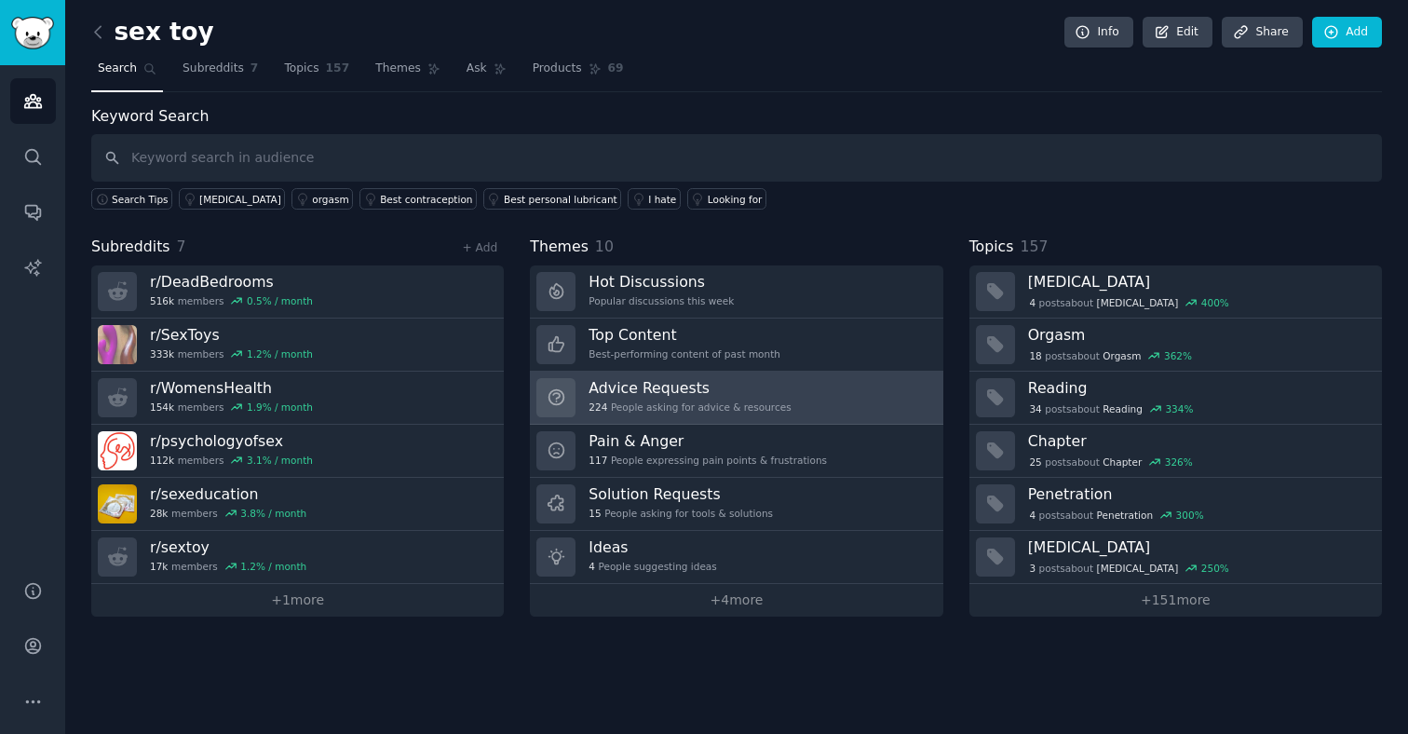
click at [926, 400] on link "Advice Requests 224 People asking for advice & resources" at bounding box center [736, 398] width 412 height 53
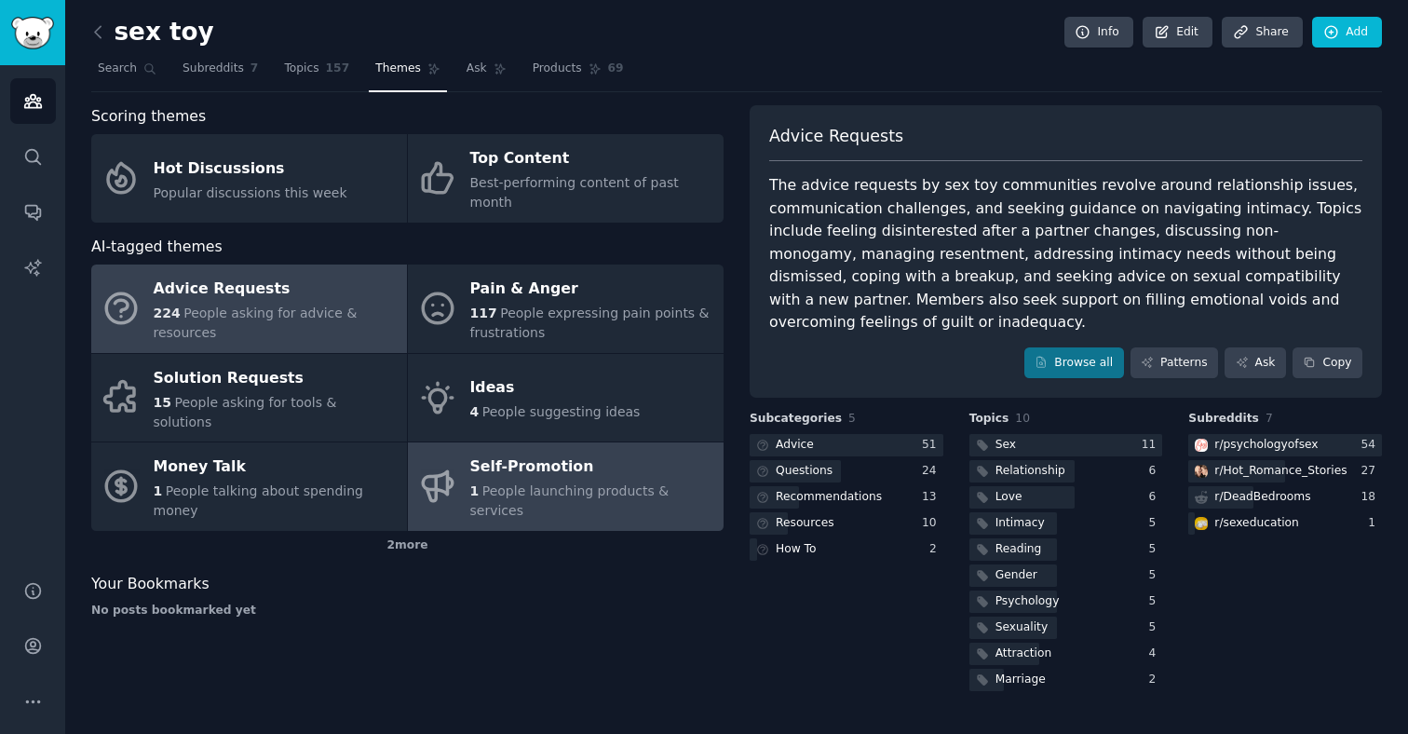
click at [550, 481] on div "1 People launching products & services" at bounding box center [592, 500] width 244 height 39
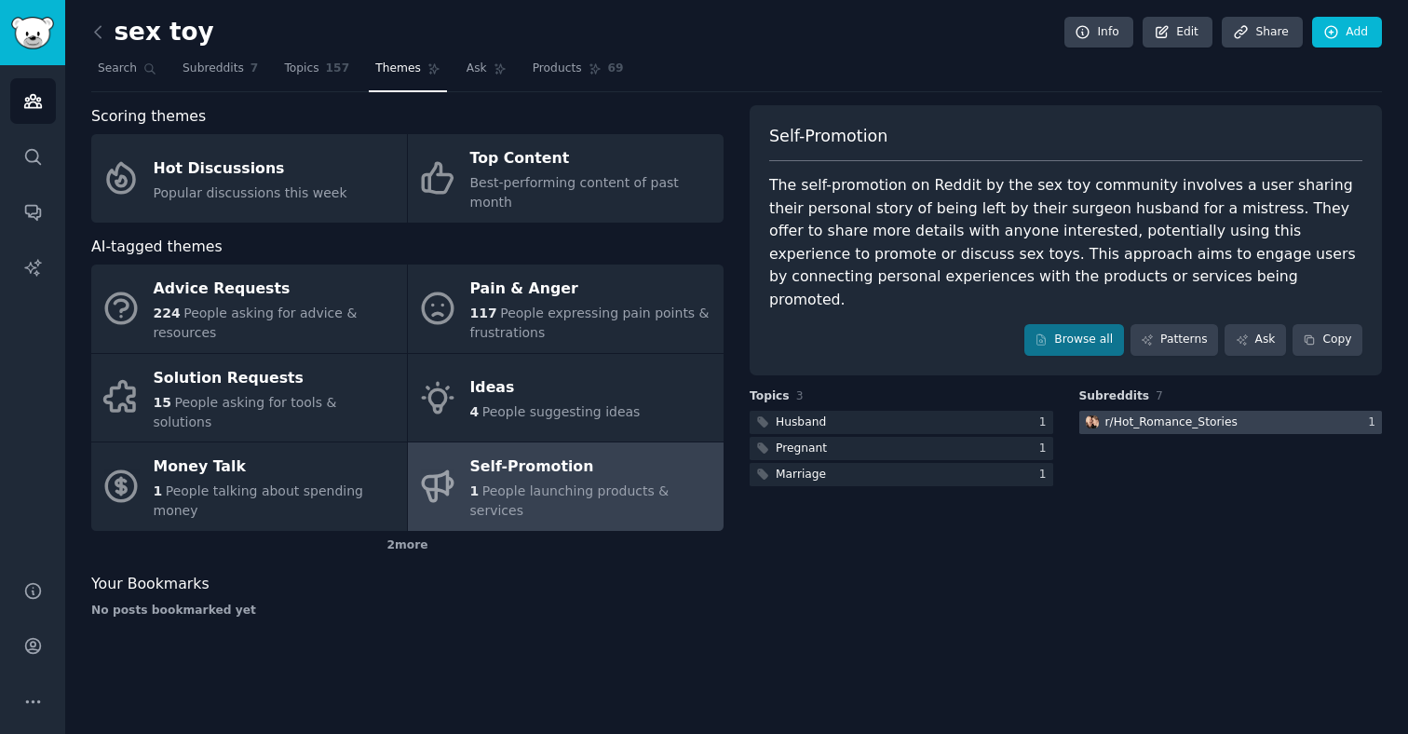
click at [1221, 414] on div "r/ Hot_Romance_Stories" at bounding box center [1171, 422] width 132 height 17
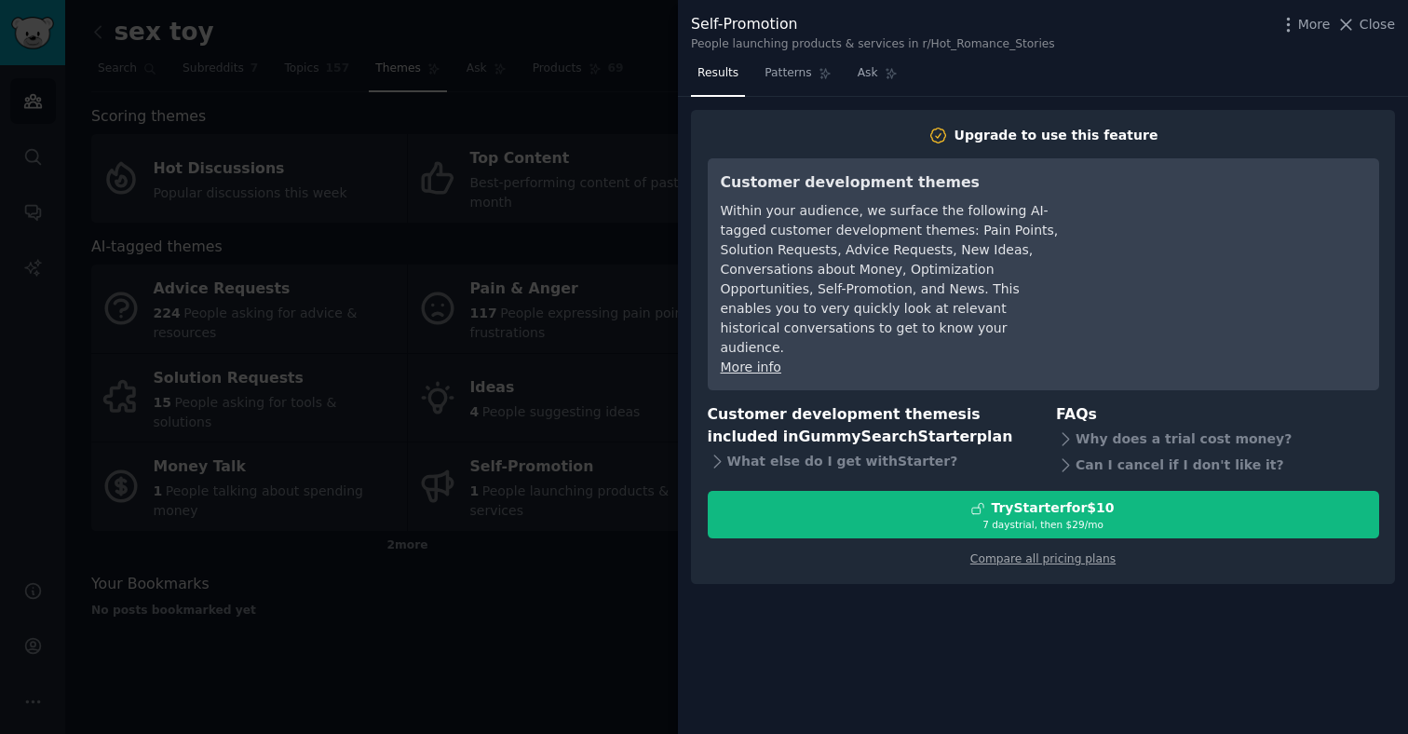
click at [513, 503] on div at bounding box center [704, 367] width 1408 height 734
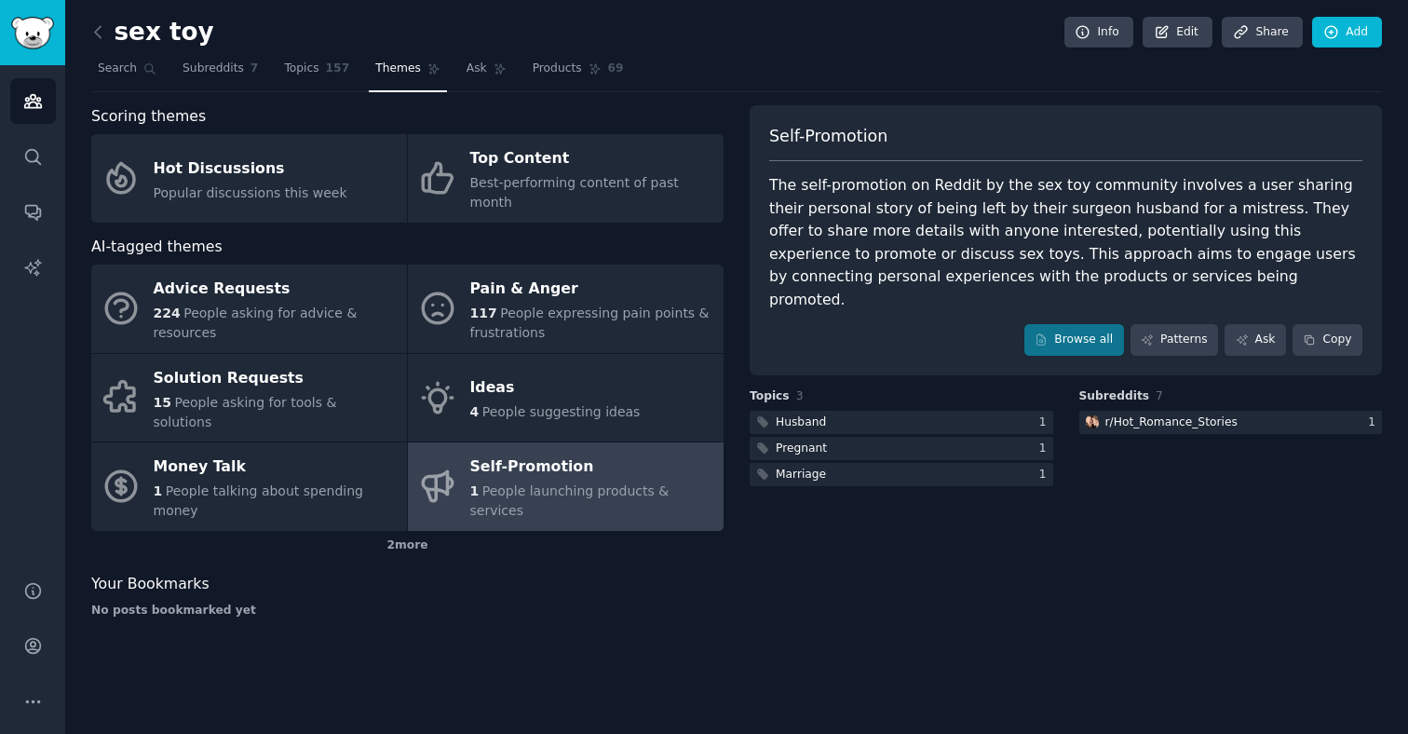
drag, startPoint x: 1242, startPoint y: 402, endPoint x: 1288, endPoint y: 5, distance: 400.2
click at [125, 58] on link "Search" at bounding box center [127, 73] width 72 height 38
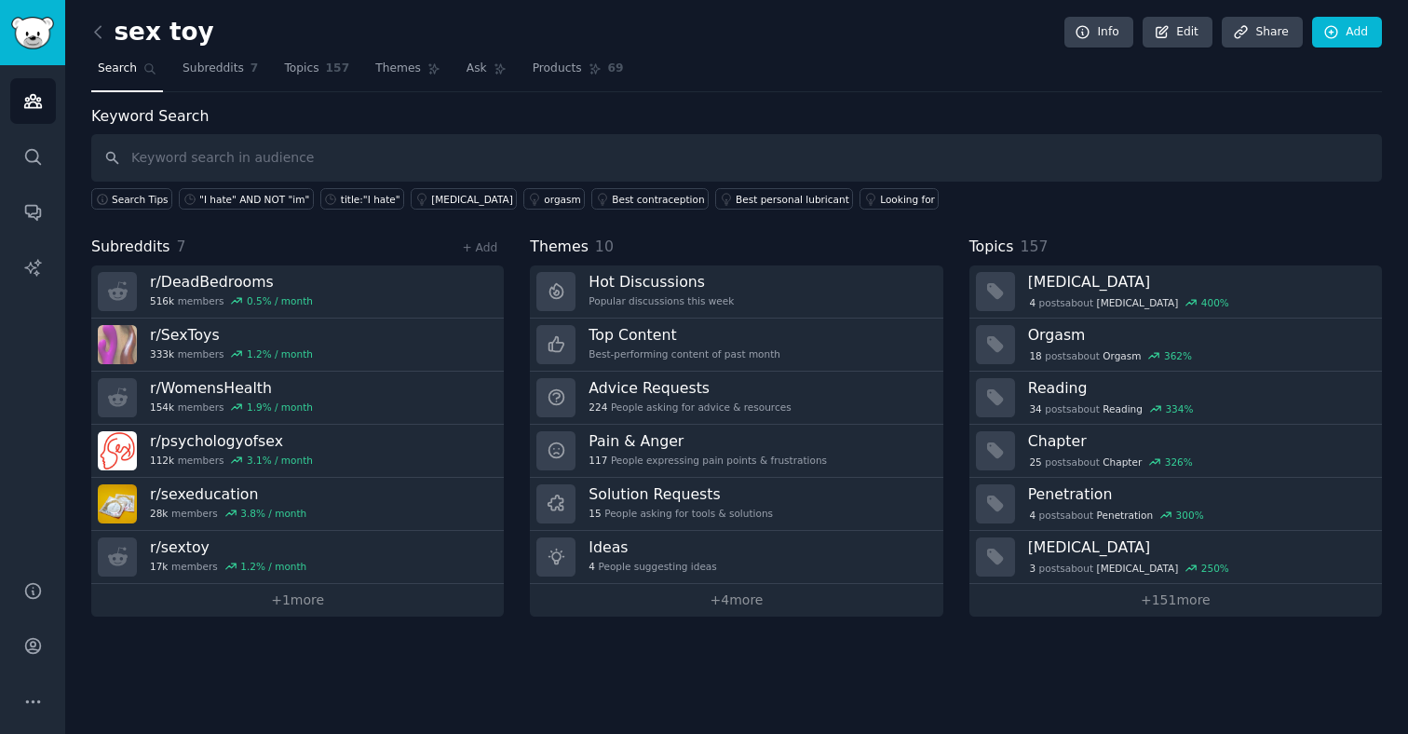
click at [332, 151] on input "text" at bounding box center [736, 157] width 1291 height 47
type input "erotic toy"
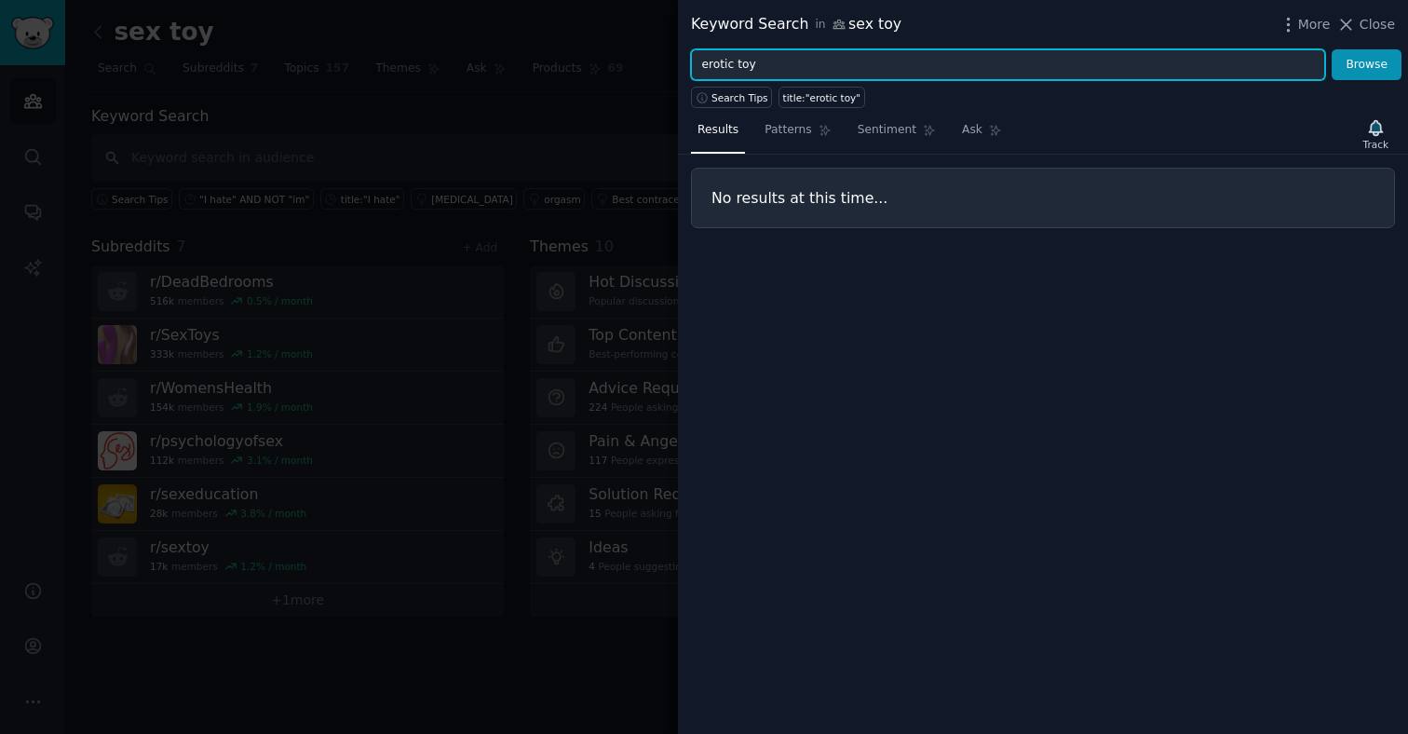
click at [735, 66] on input "erotic toy" at bounding box center [1008, 65] width 634 height 32
click at [1332, 49] on button "Browse" at bounding box center [1367, 65] width 70 height 32
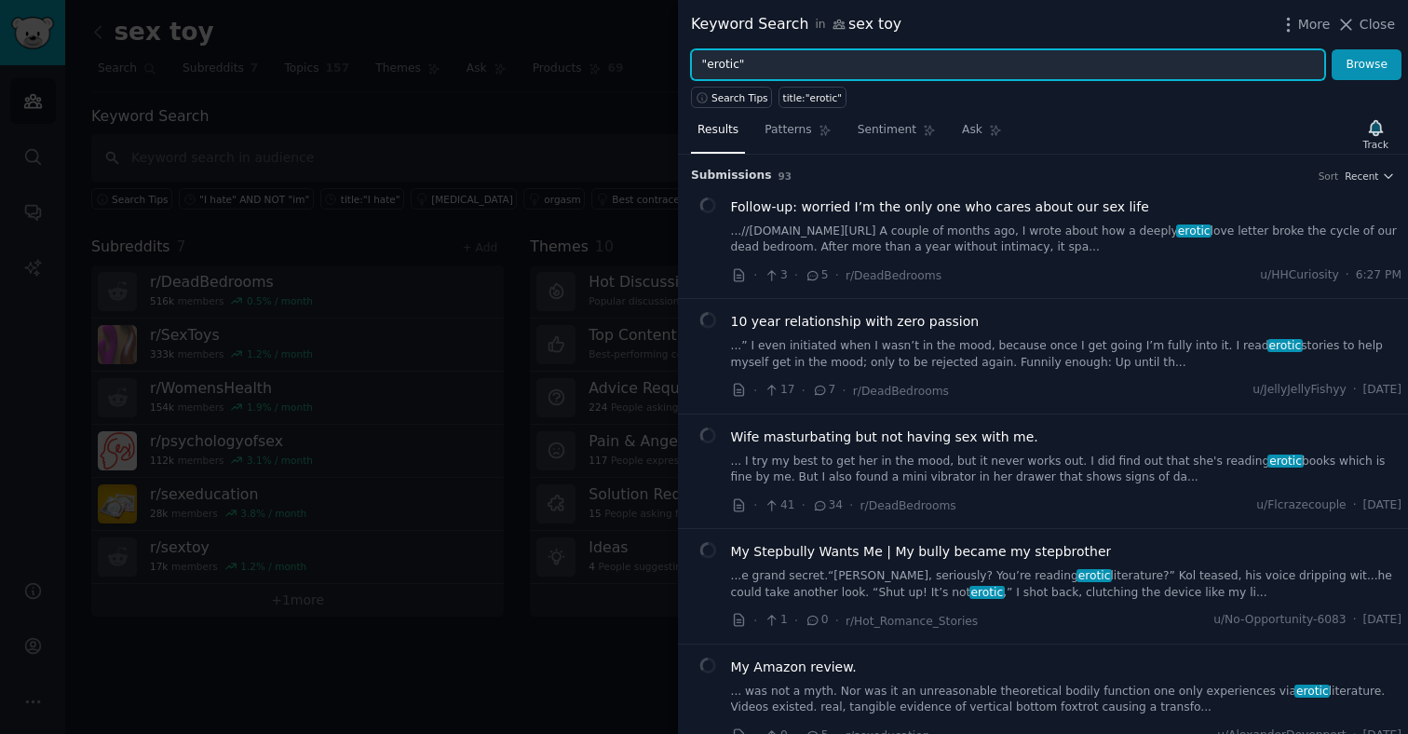
click at [718, 61] on input ""erotic"" at bounding box center [1008, 65] width 634 height 32
type input ""story" AND "toy""
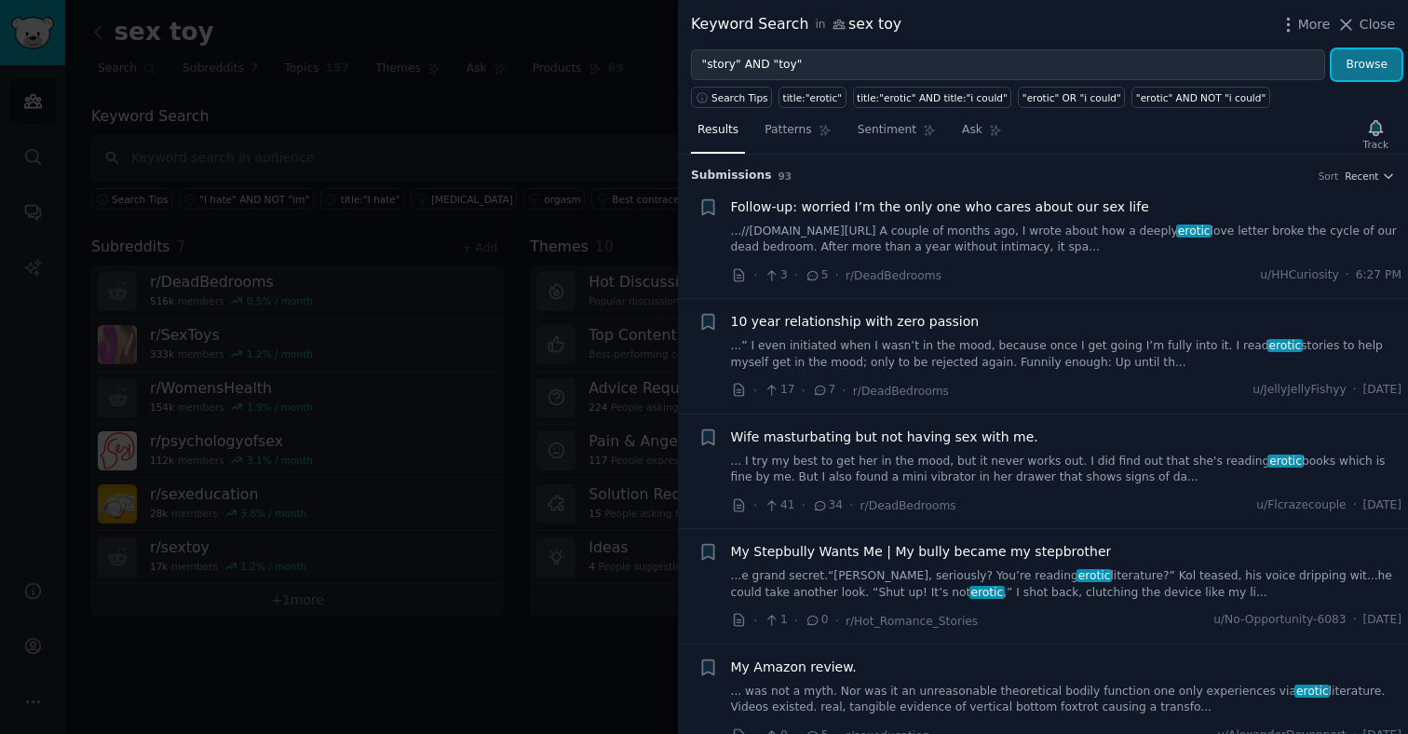
click at [1359, 73] on button "Browse" at bounding box center [1367, 65] width 70 height 32
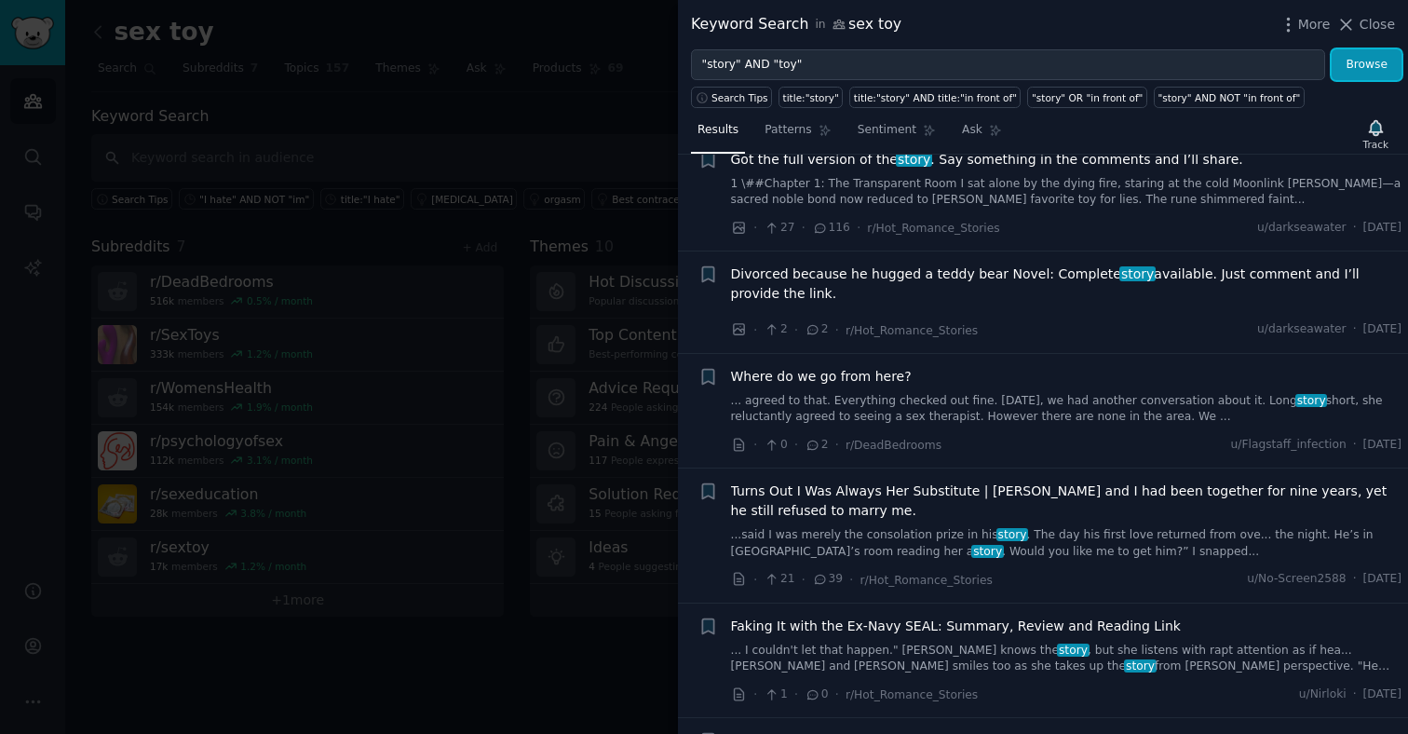
scroll to position [2319, 0]
click at [597, 337] on div at bounding box center [704, 367] width 1408 height 734
